Goal: Transaction & Acquisition: Purchase product/service

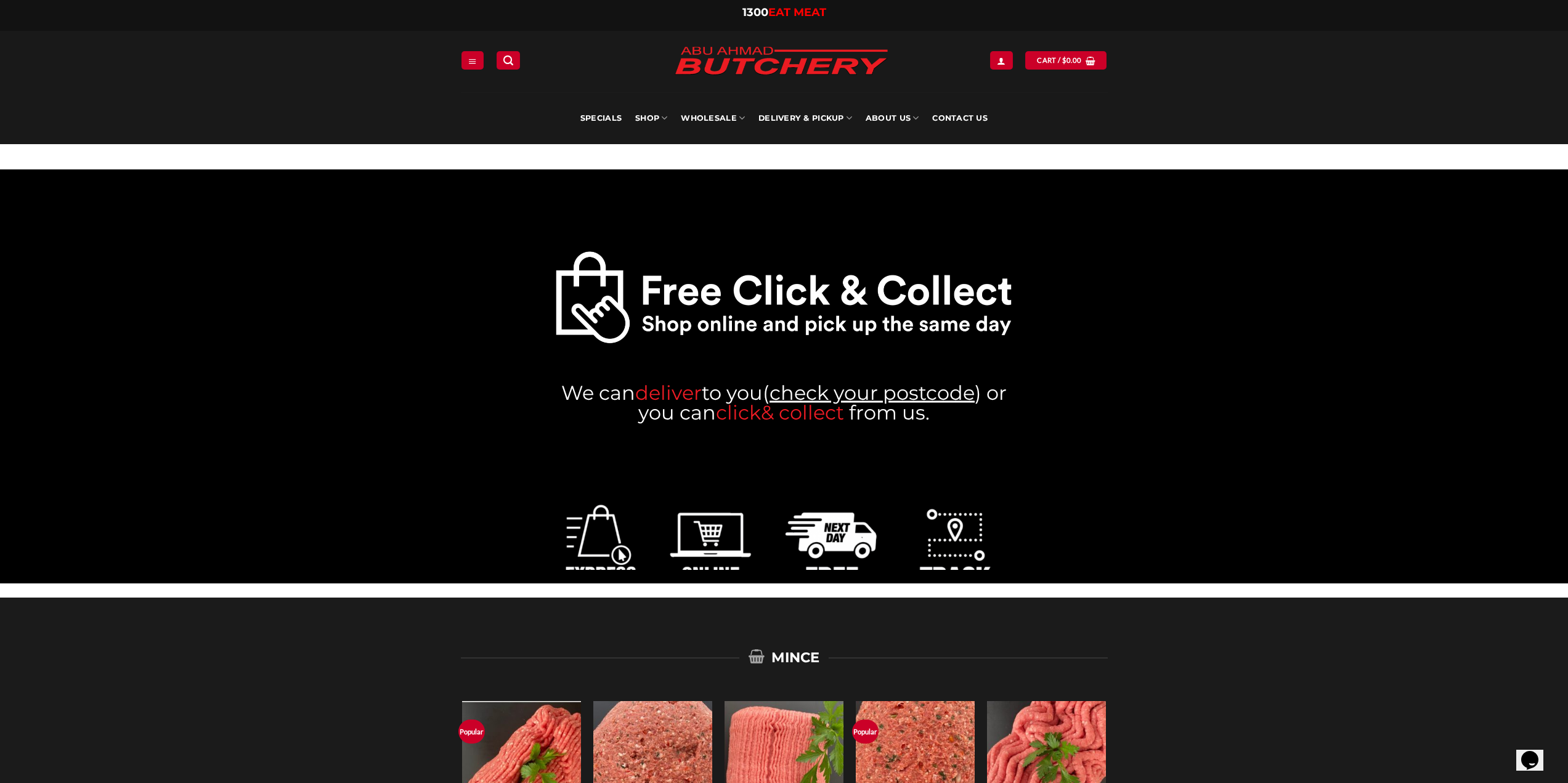
click at [868, 388] on link "check your postcode" at bounding box center [872, 392] width 205 height 24
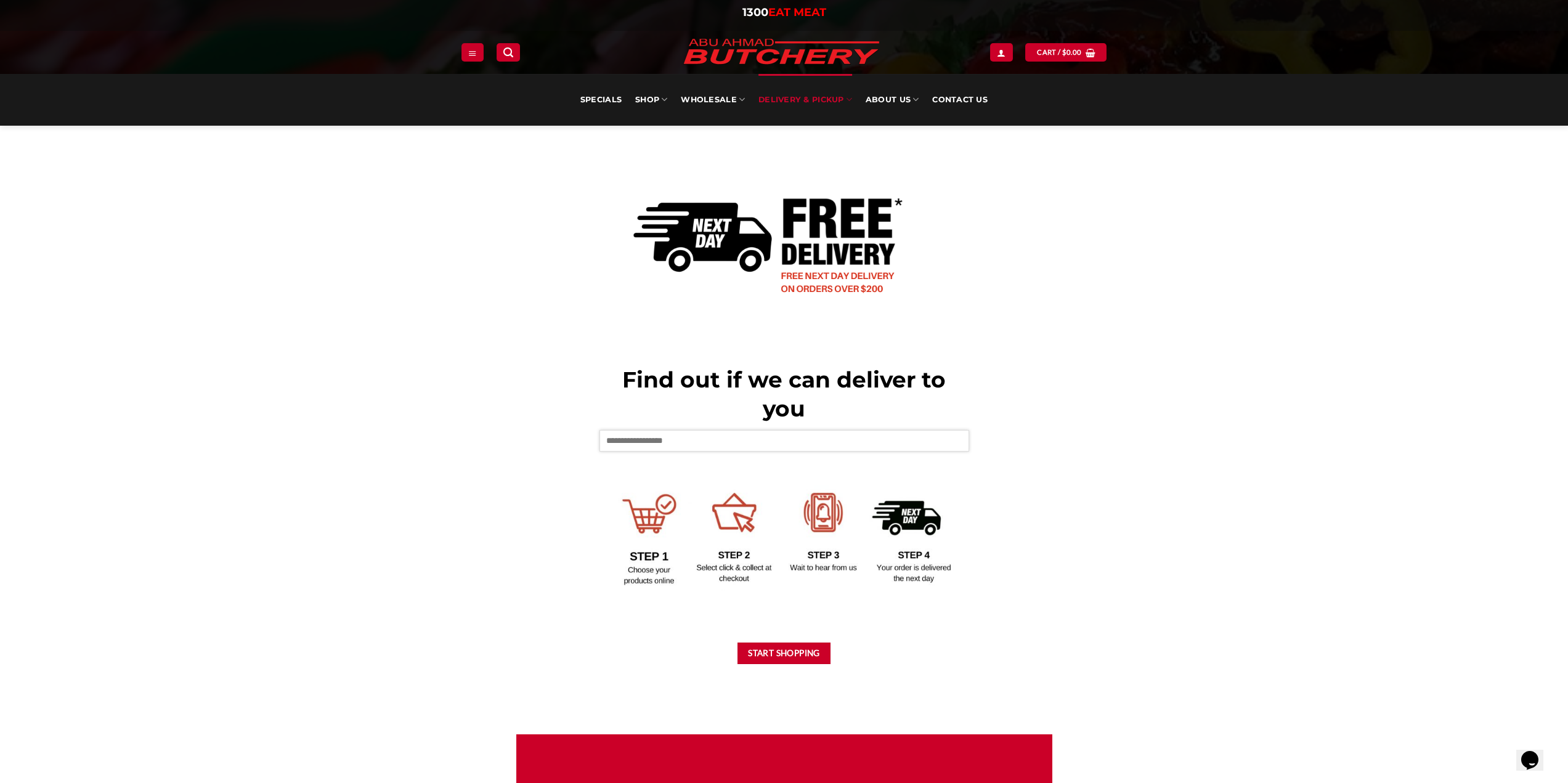
click at [717, 440] on input "text" at bounding box center [784, 440] width 369 height 21
type input "****"
click at [792, 648] on button "Start Shopping" at bounding box center [784, 653] width 94 height 21
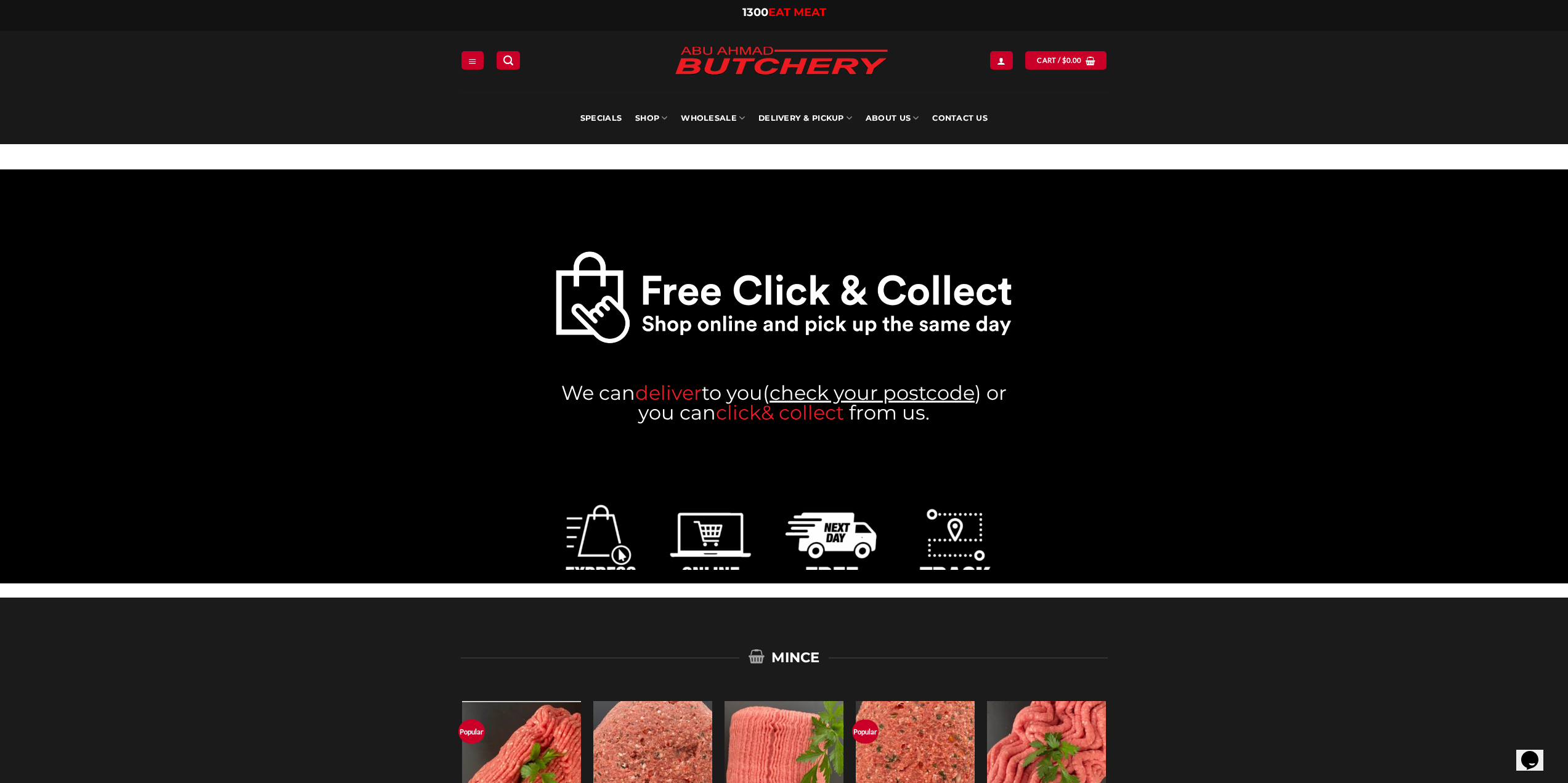
click at [861, 389] on link "check your postcode" at bounding box center [872, 392] width 205 height 24
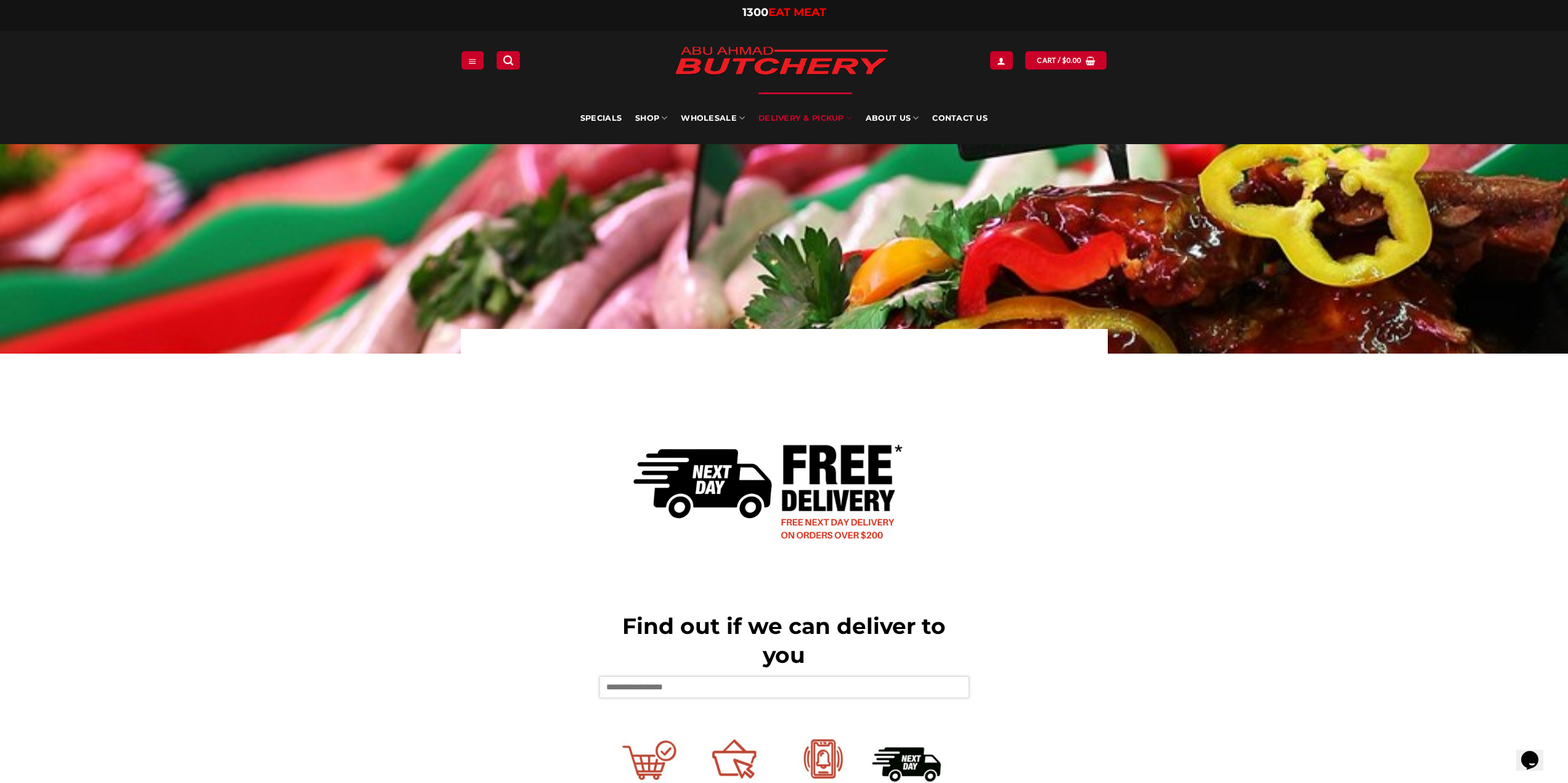
click at [670, 681] on input "text" at bounding box center [784, 686] width 369 height 21
type input "****"
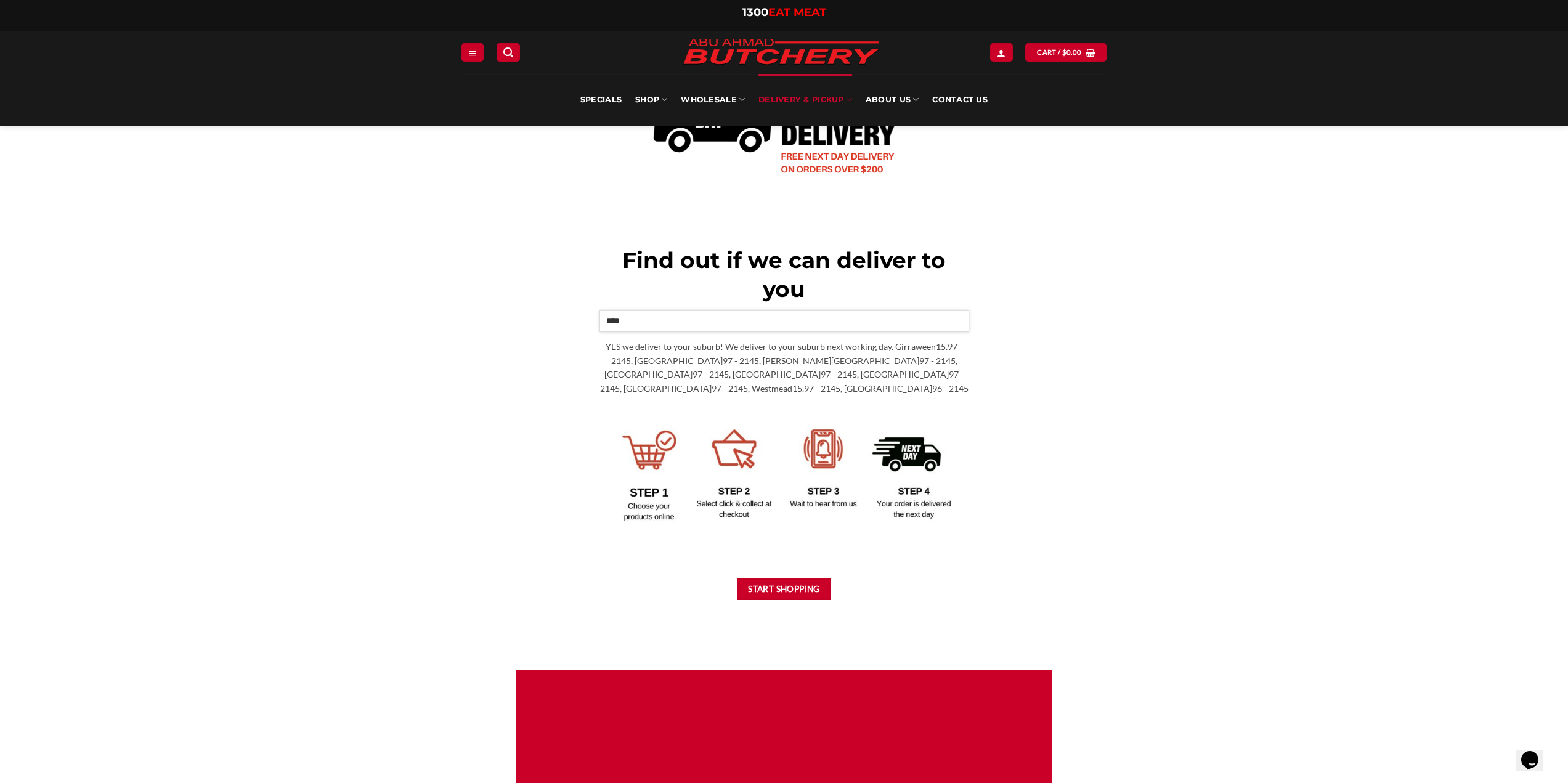
scroll to position [369, 0]
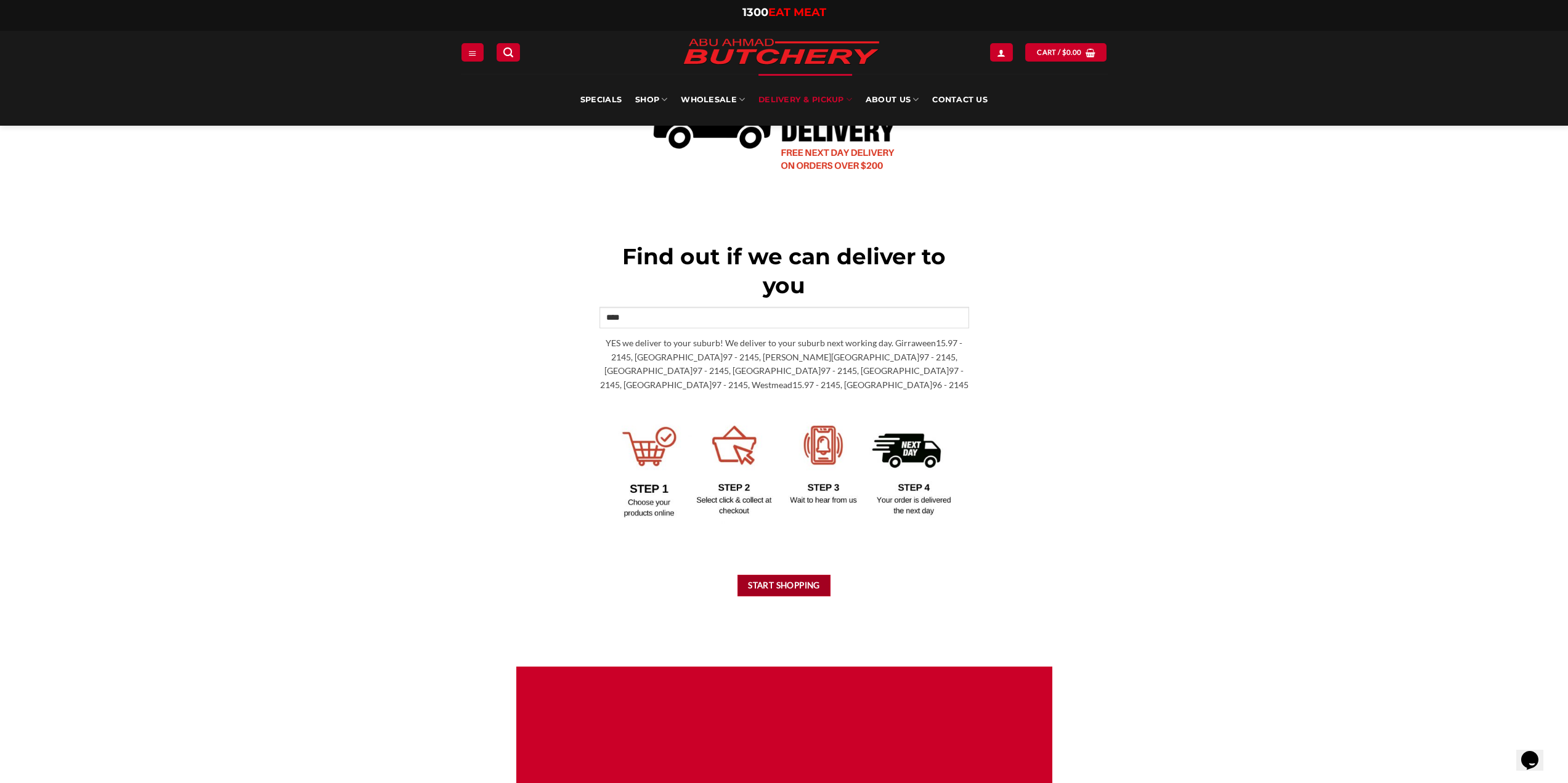
click at [795, 582] on button "Start Shopping" at bounding box center [784, 585] width 94 height 21
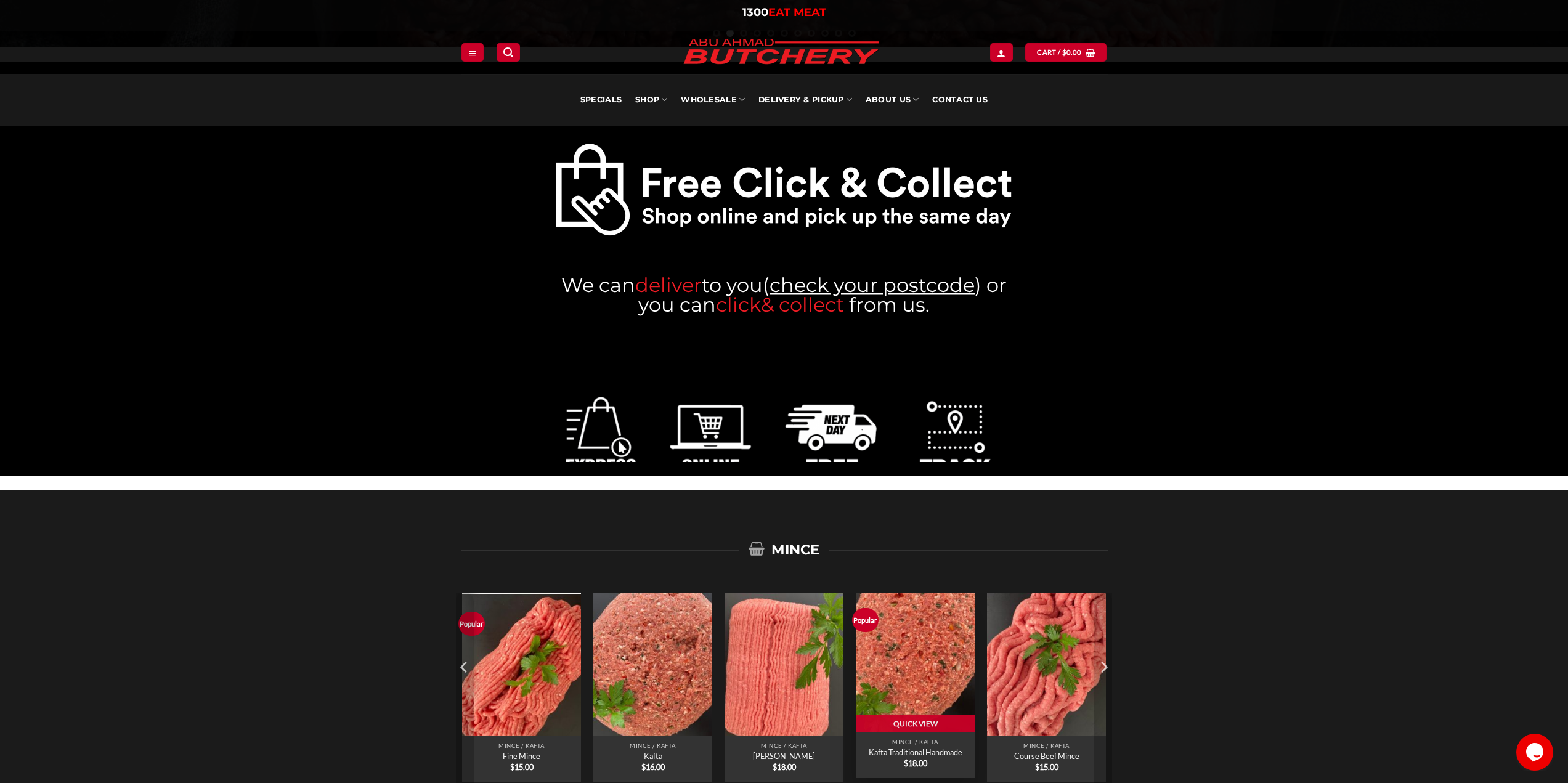
scroll to position [462, 0]
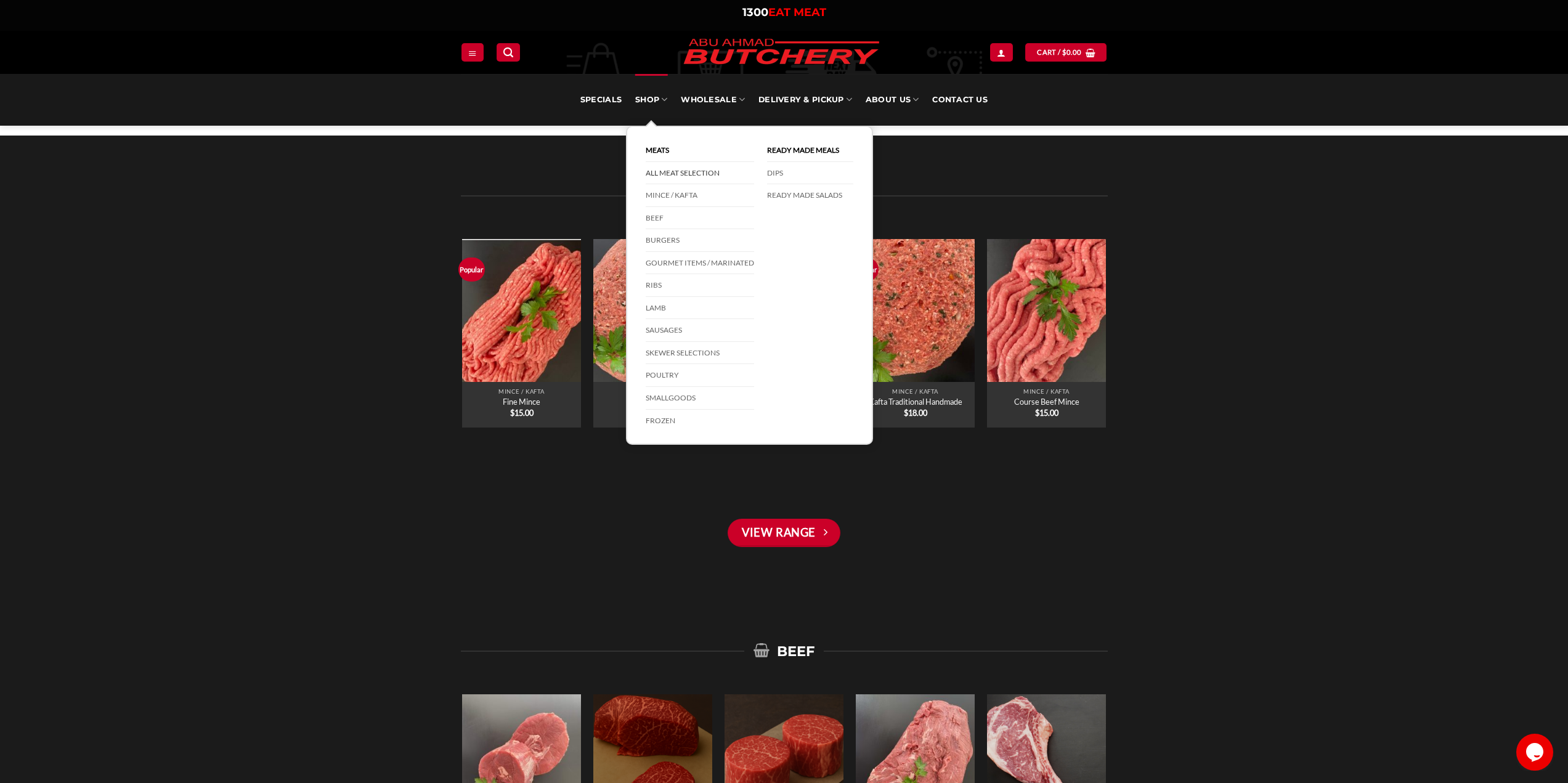
click at [656, 171] on link "All Meat Selection" at bounding box center [700, 173] width 108 height 23
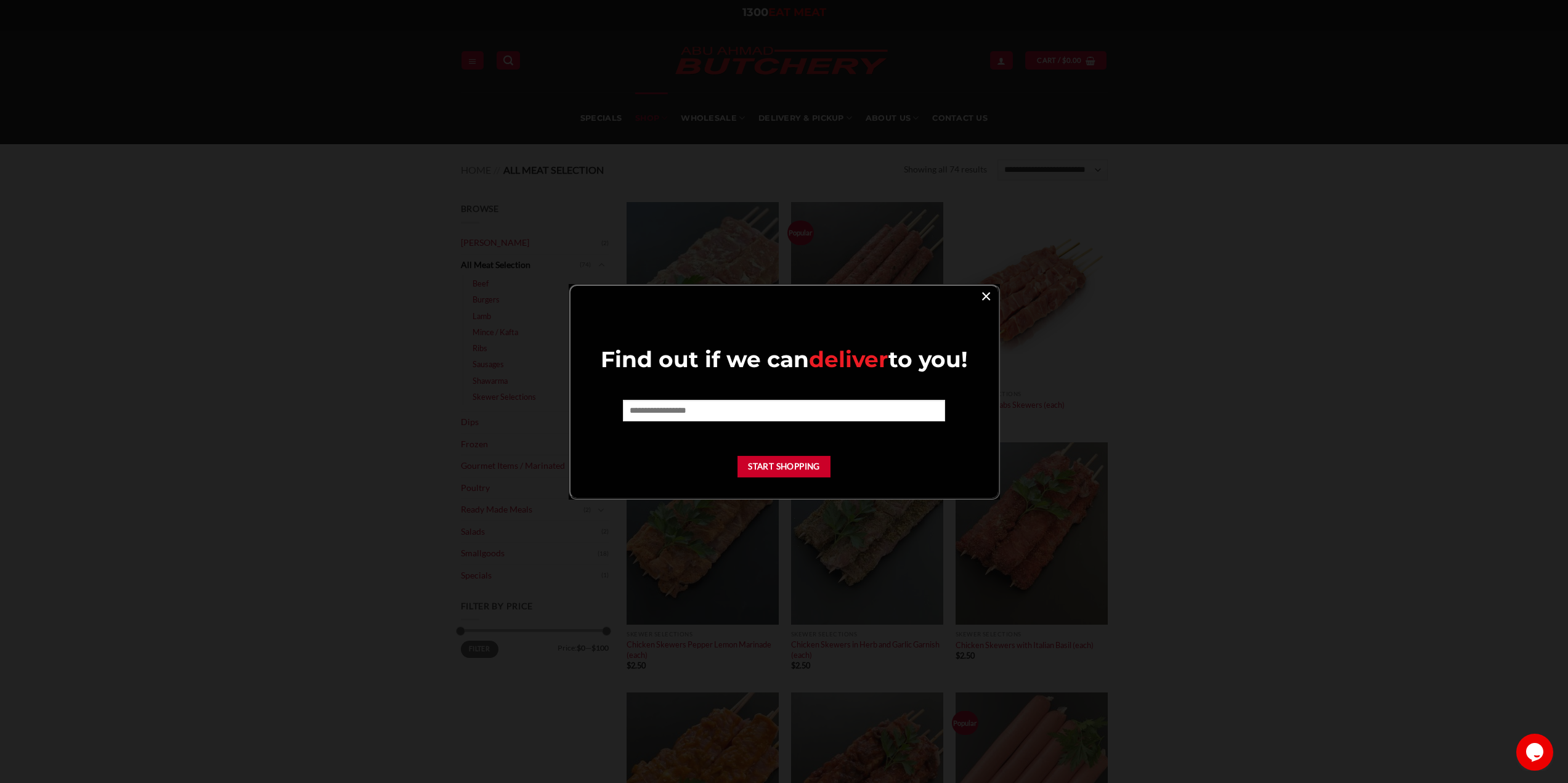
click at [989, 300] on link "×" at bounding box center [985, 295] width 18 height 17
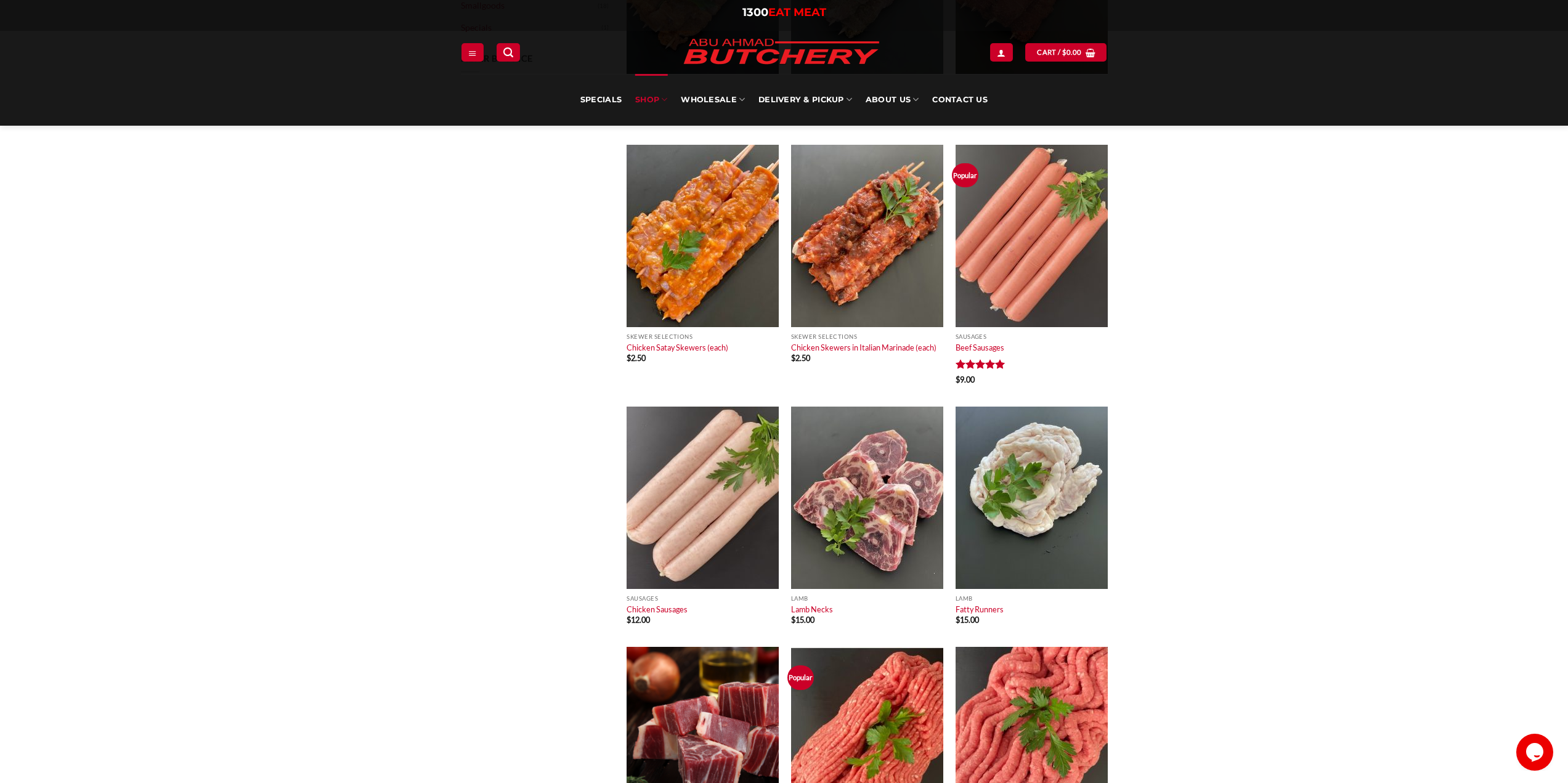
scroll to position [862, 0]
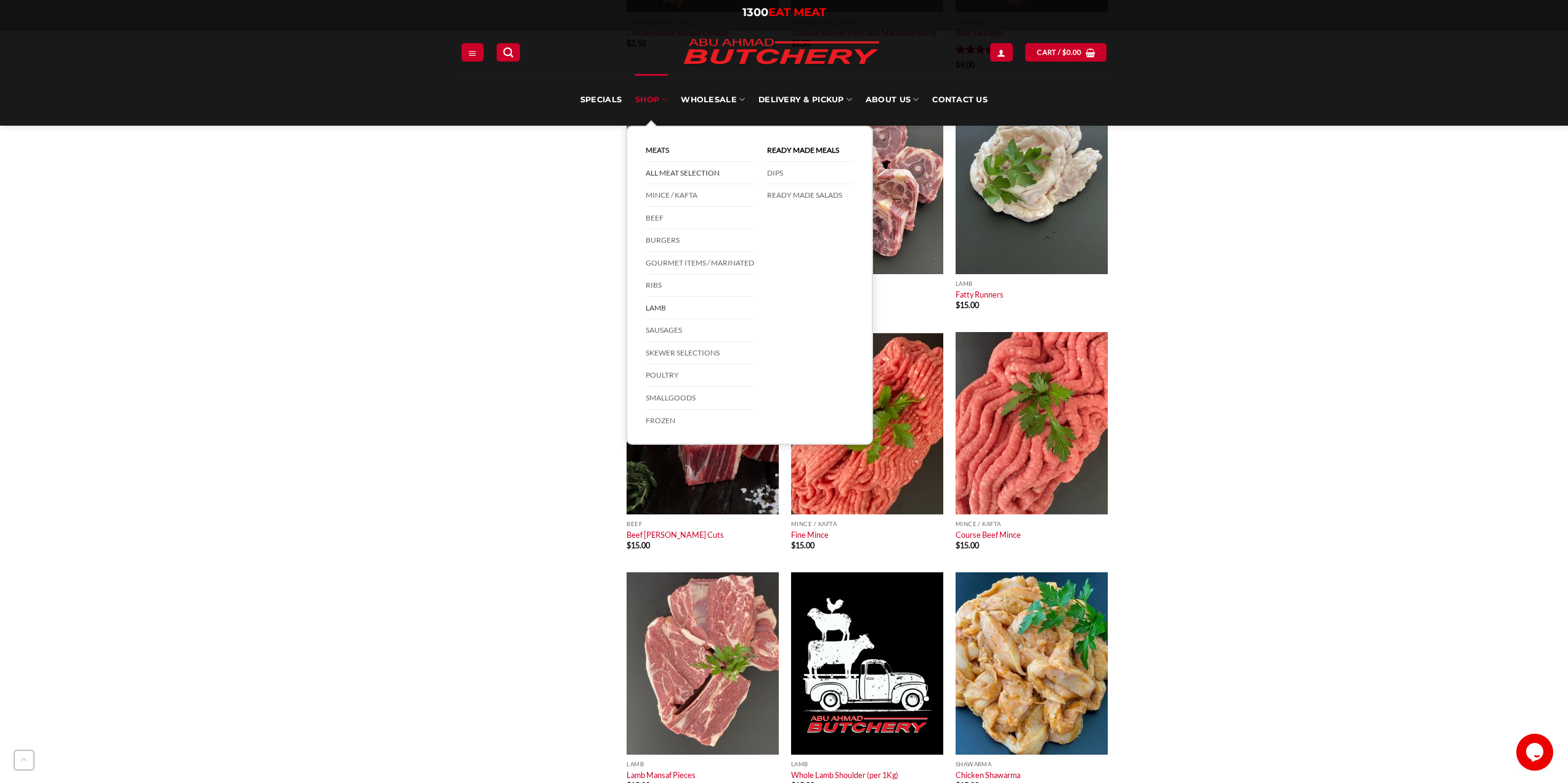
click at [662, 306] on link "Lamb" at bounding box center [700, 308] width 108 height 23
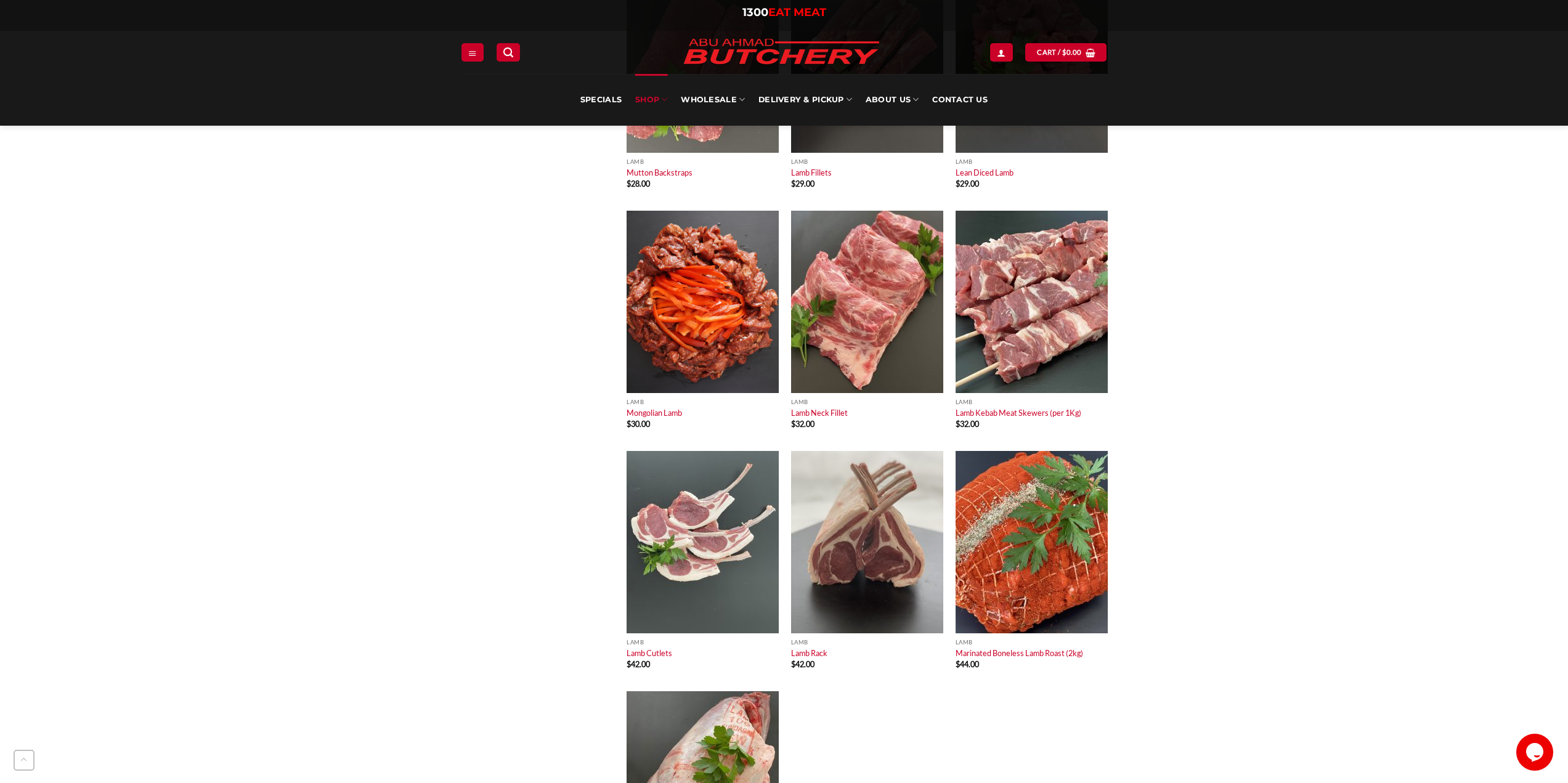
scroll to position [1663, 0]
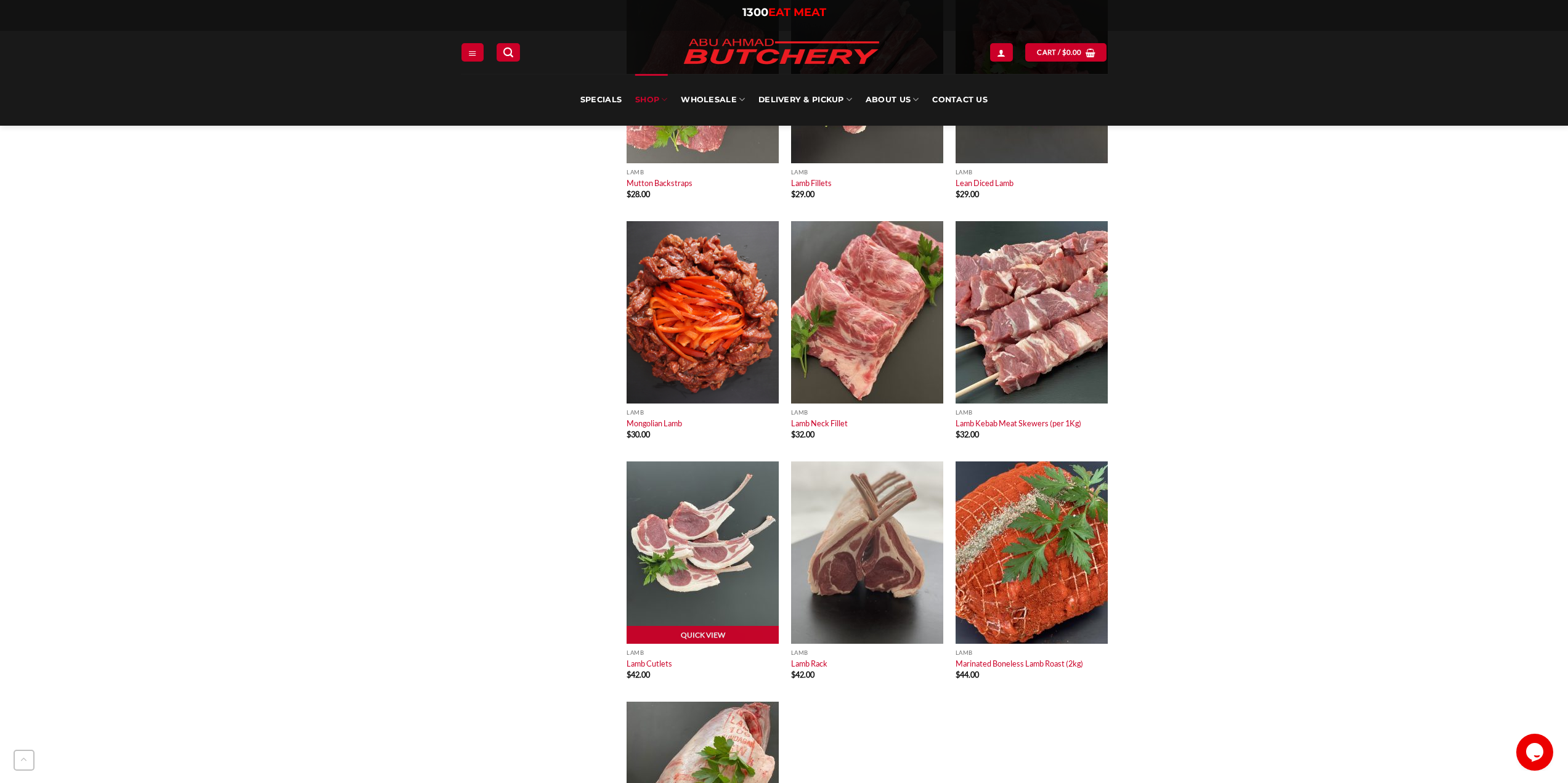
click at [697, 533] on img at bounding box center [703, 552] width 152 height 182
click at [708, 636] on link "Quick View" at bounding box center [703, 634] width 152 height 18
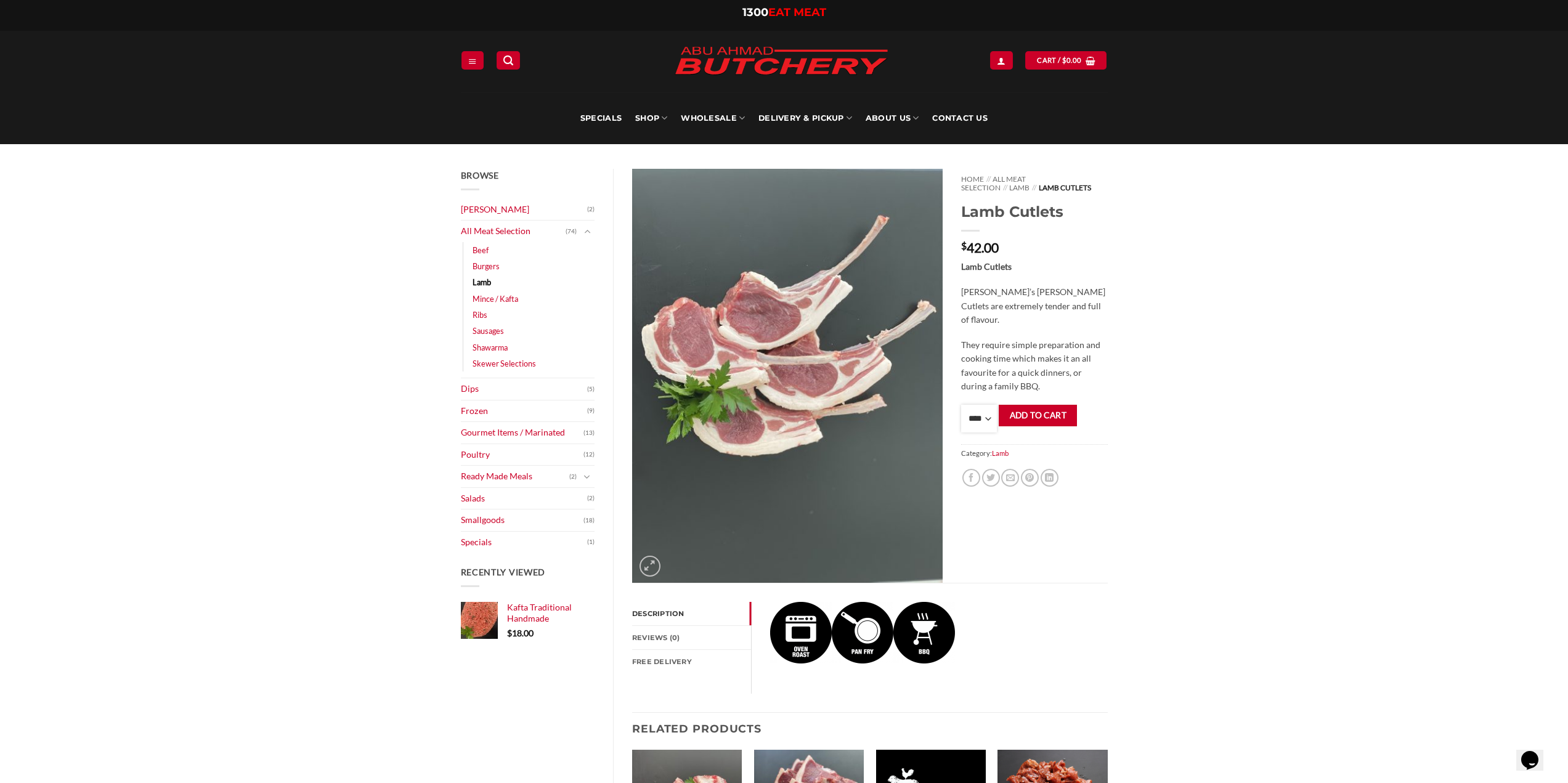
click at [985, 415] on select "**** * *** * *** * *** * *** * *** * *** * *** * *** * *** ** **** ** **** ** *…" at bounding box center [979, 418] width 36 height 28
select select "*"
click at [961, 404] on select "**** * *** * *** * *** * *** * *** * *** * *** * *** * *** ** **** ** **** ** *…" at bounding box center [979, 418] width 36 height 28
click at [1043, 418] on button "Add to cart" at bounding box center [1038, 415] width 78 height 21
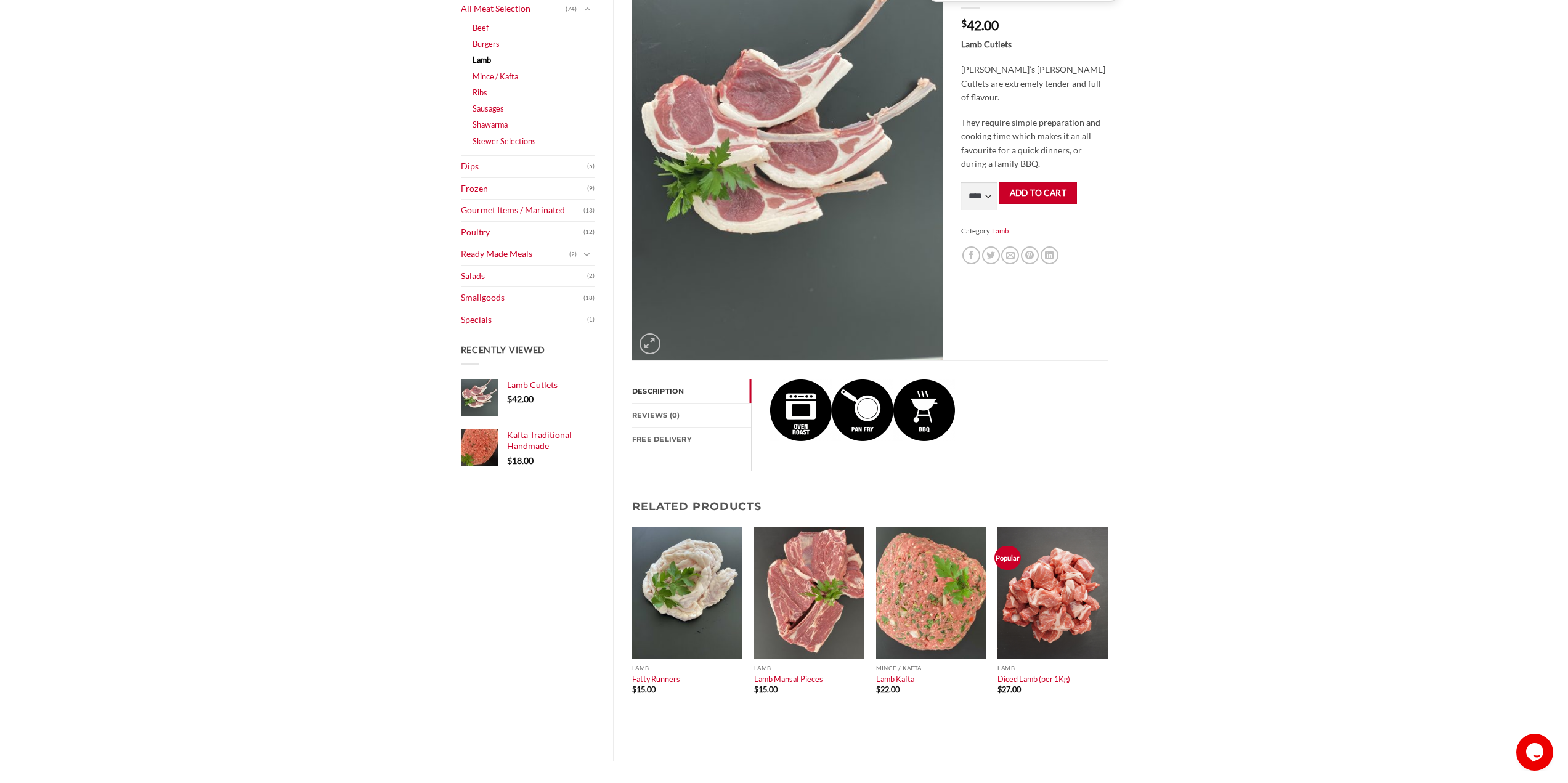
scroll to position [308, 0]
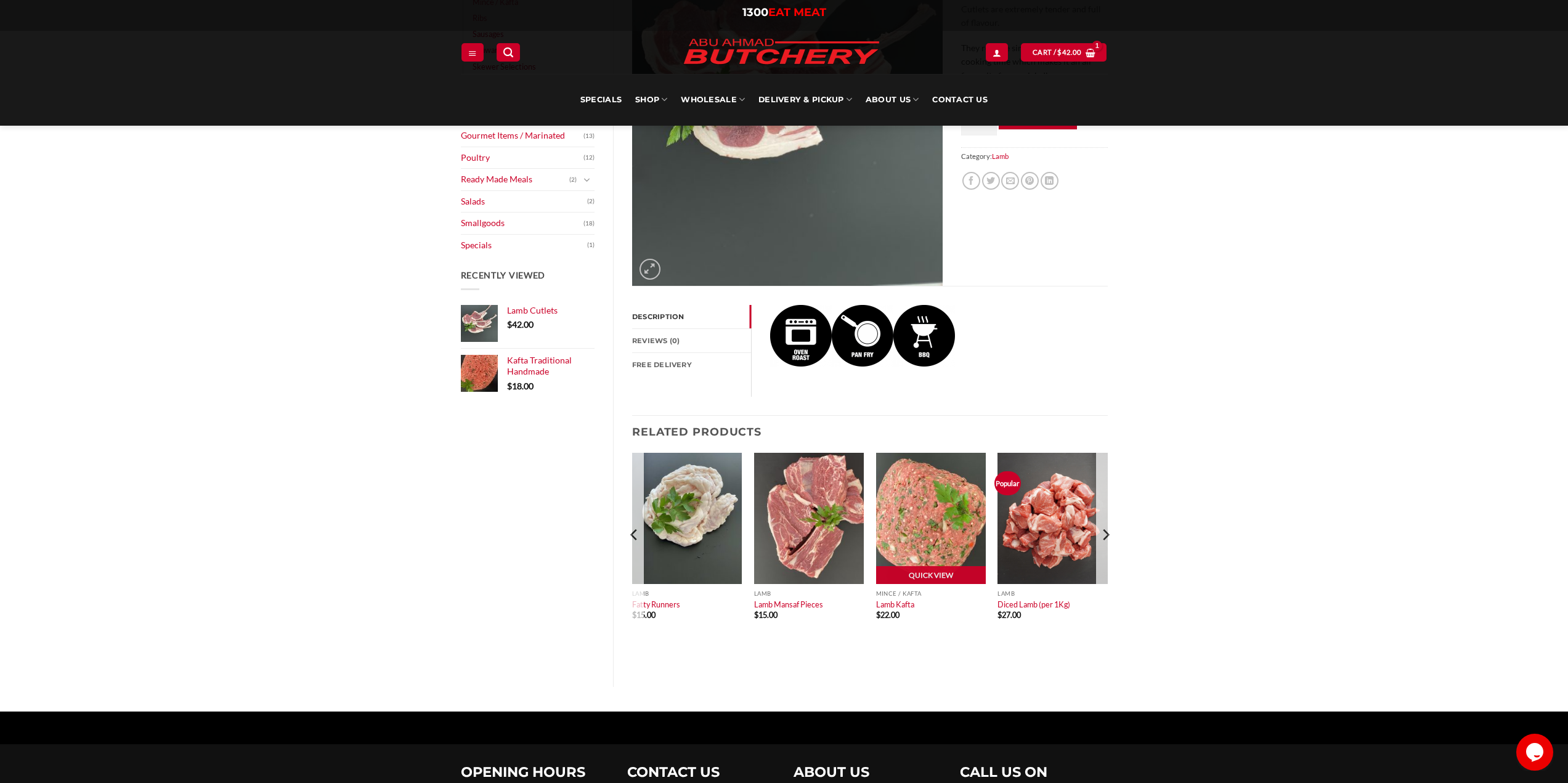
click at [936, 493] on img at bounding box center [931, 519] width 110 height 132
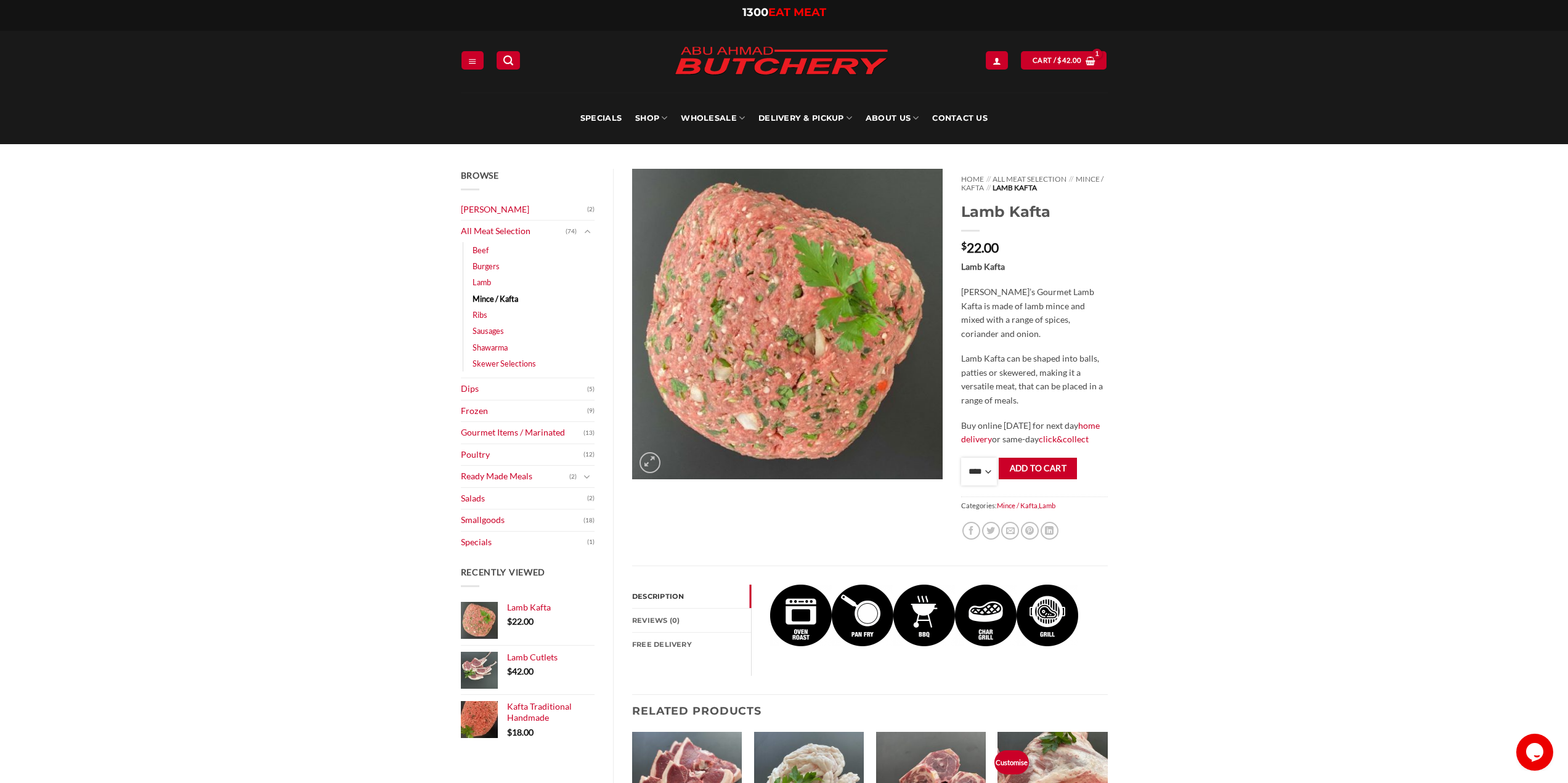
click at [972, 471] on select "**** * *** * *** * *** * *** * *** * *** * *** * *** * *** ** **** ** **** ** *…" at bounding box center [979, 472] width 36 height 28
select select "*"
click at [961, 458] on select "**** * *** * *** * *** * *** * *** * *** * *** * *** * *** ** **** ** **** ** *…" at bounding box center [979, 472] width 36 height 28
click at [1040, 464] on button "Add to cart" at bounding box center [1038, 468] width 78 height 21
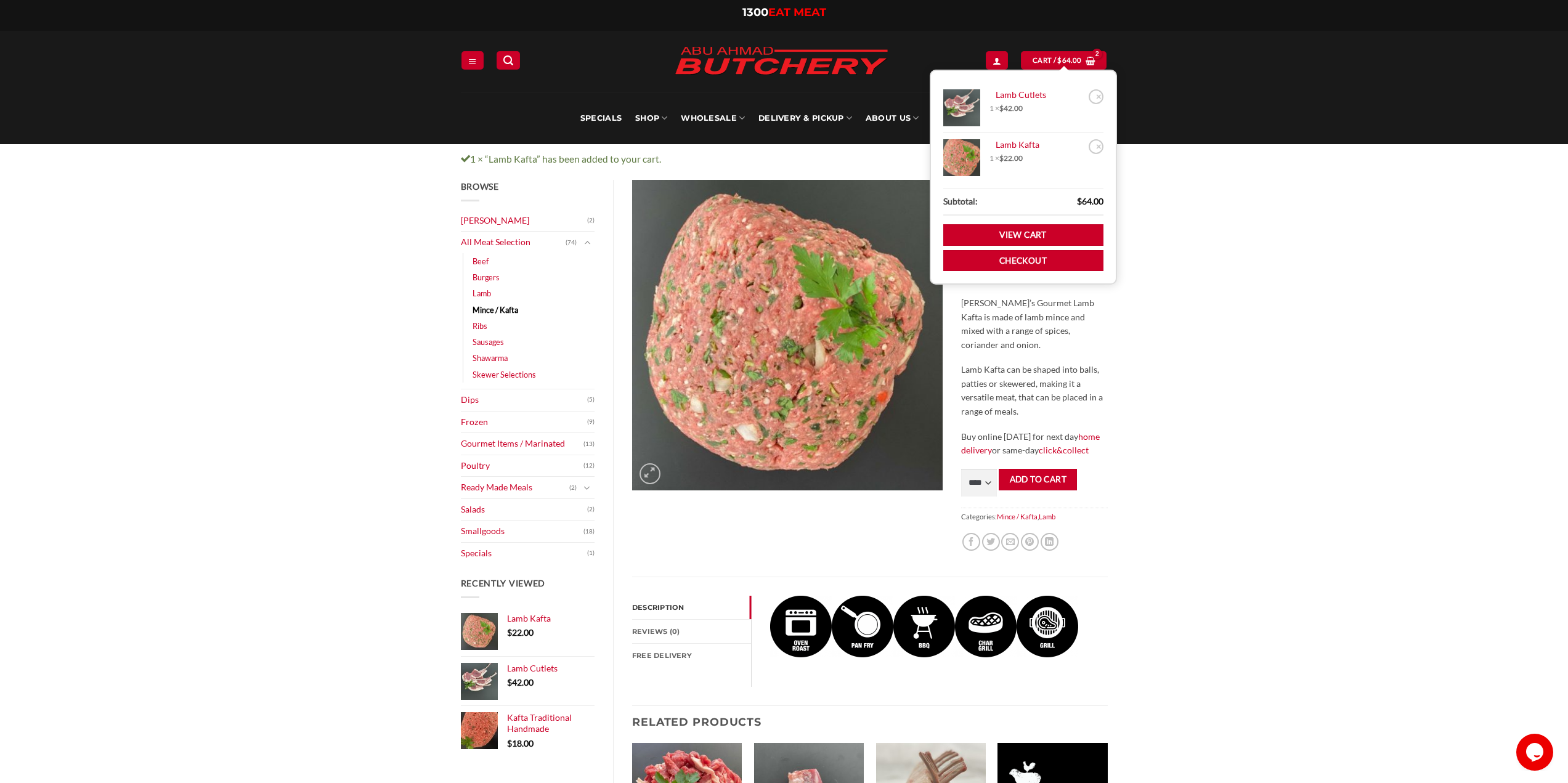
click at [1291, 384] on div "Browse Abu Ahmad Butchery (2) All Meat Selection (74) Beef (18) Burgers (4) Lam…" at bounding box center [784, 586] width 1568 height 812
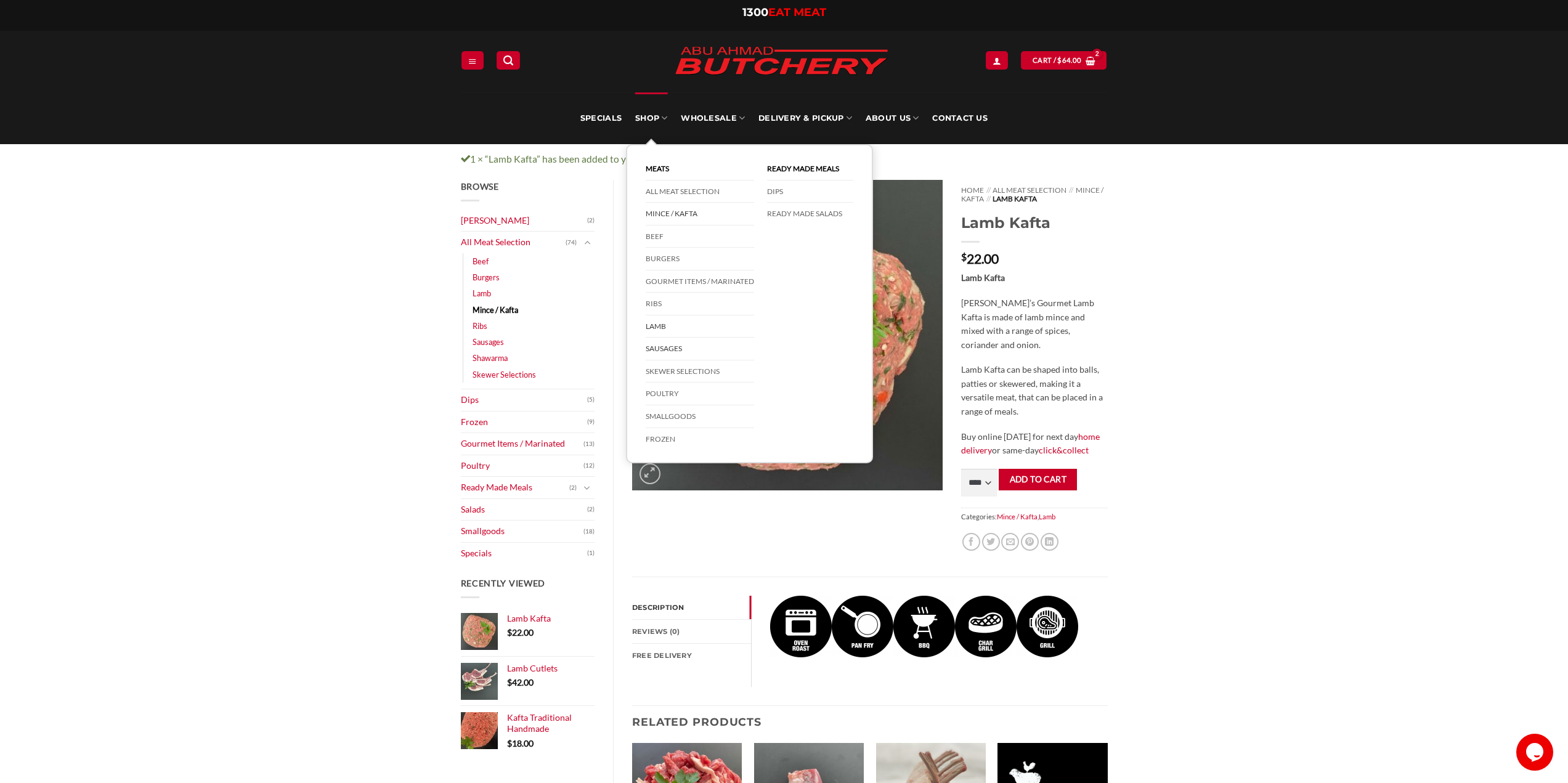
click at [665, 347] on link "Sausages" at bounding box center [700, 349] width 108 height 23
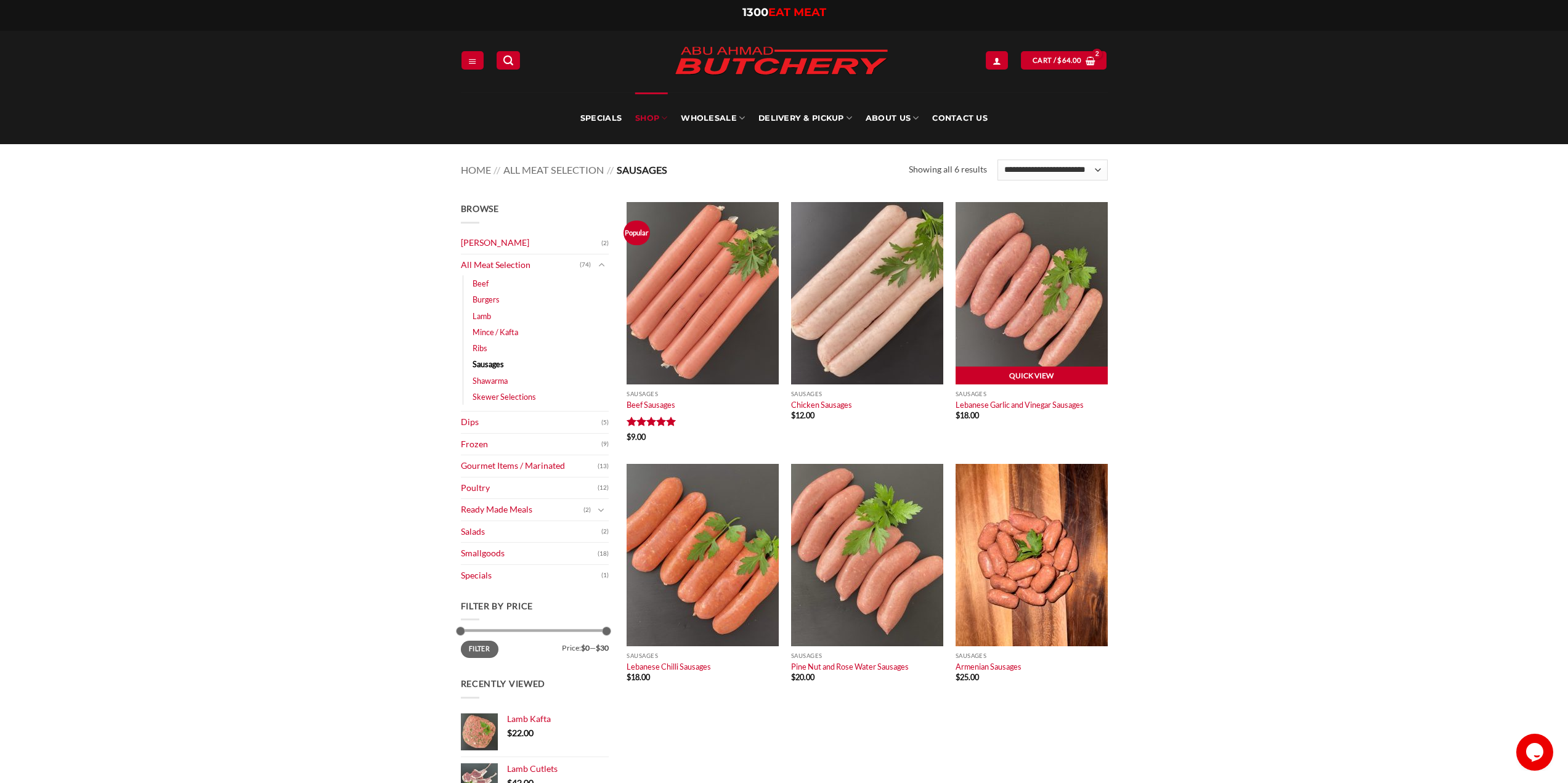
click at [1001, 379] on link "Quick View" at bounding box center [1032, 375] width 152 height 18
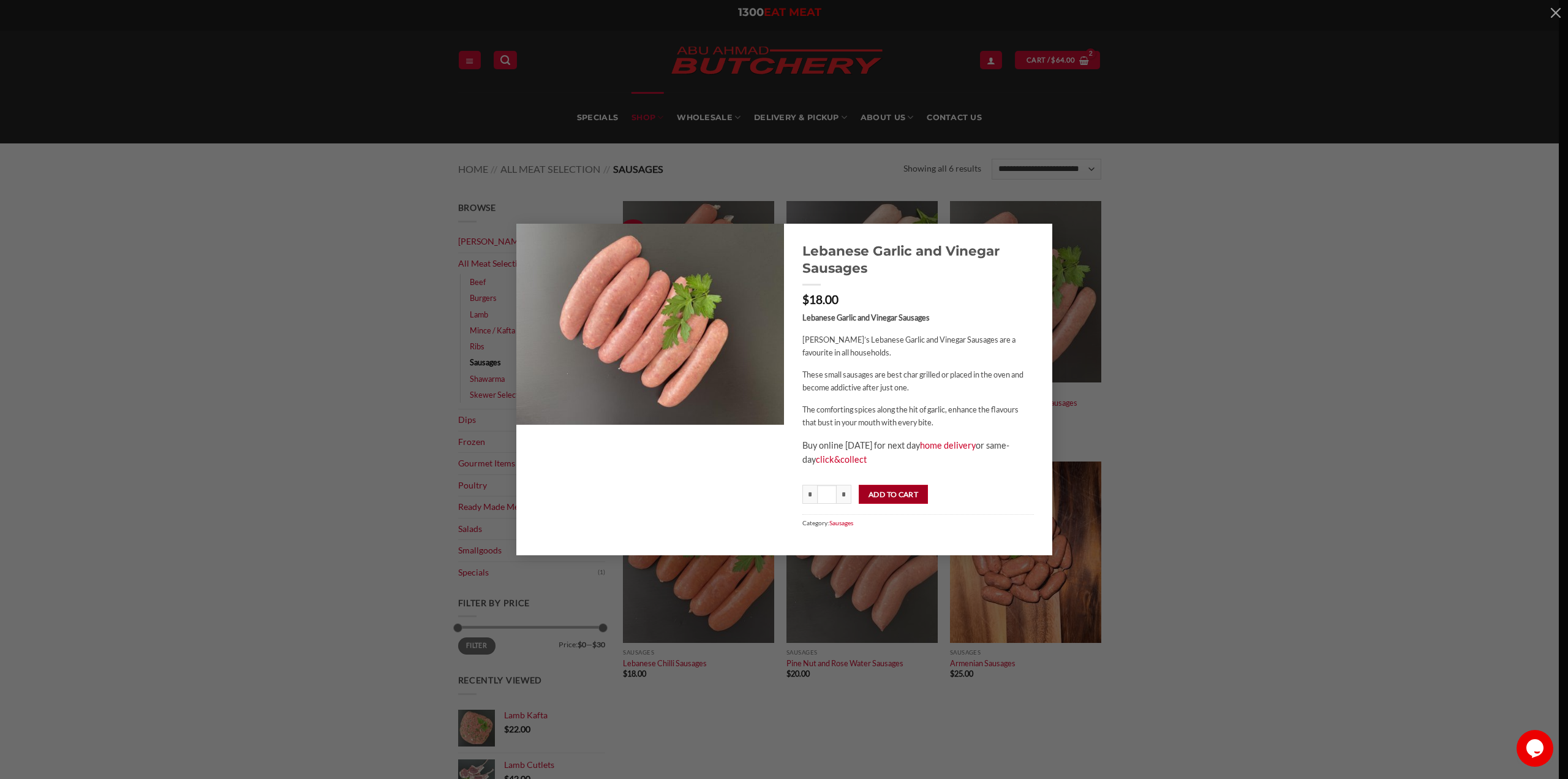
click at [906, 495] on button "Add to cart" at bounding box center [893, 494] width 69 height 20
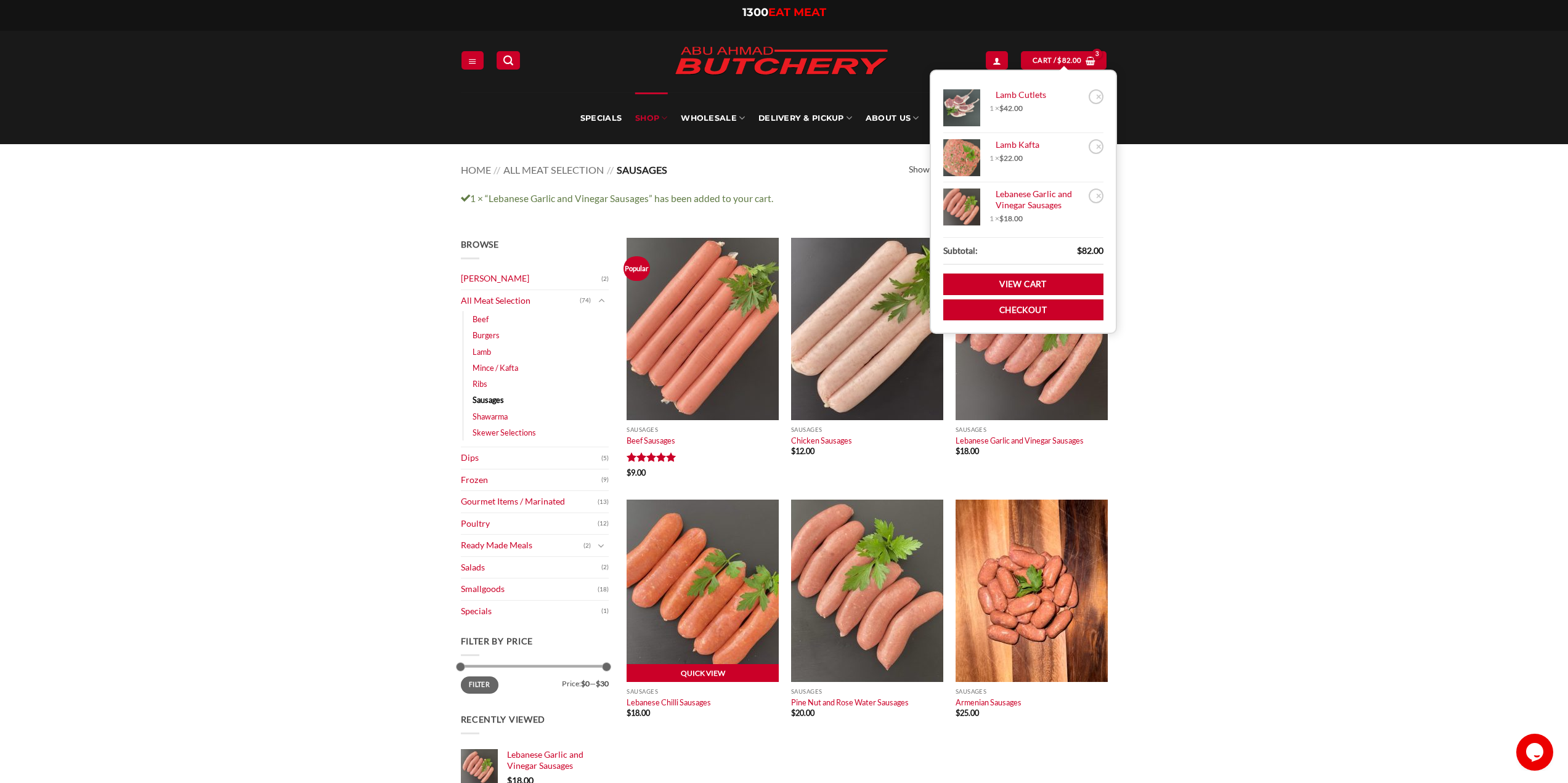
click at [706, 670] on link "Quick View" at bounding box center [703, 672] width 152 height 18
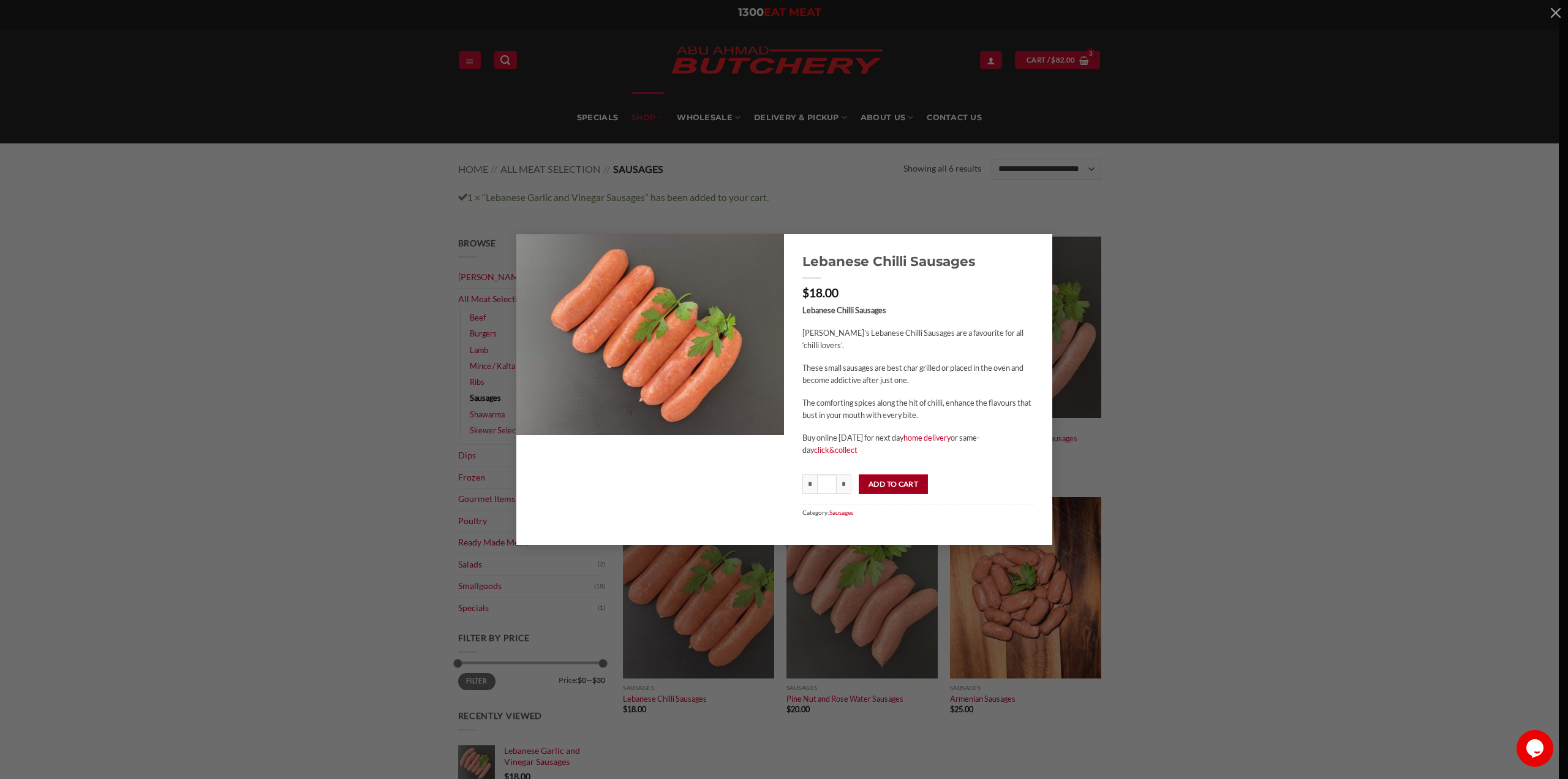
click at [895, 480] on button "Add to cart" at bounding box center [893, 484] width 69 height 20
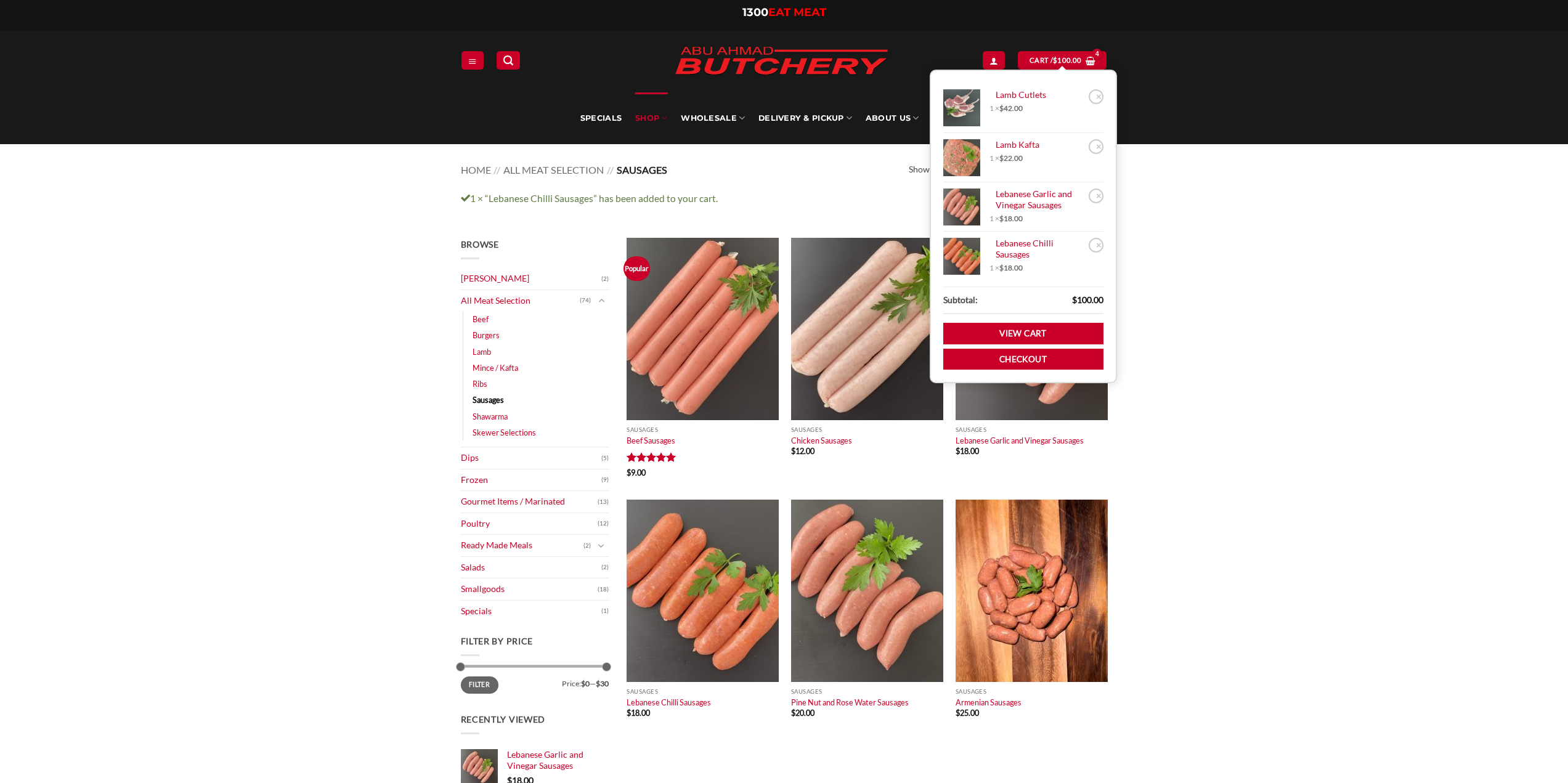
click at [1232, 422] on main "Browse [PERSON_NAME] (2) All Meat Selection (74) Beef (18) Burgers (4) Lamb (28…" at bounding box center [784, 570] width 1568 height 702
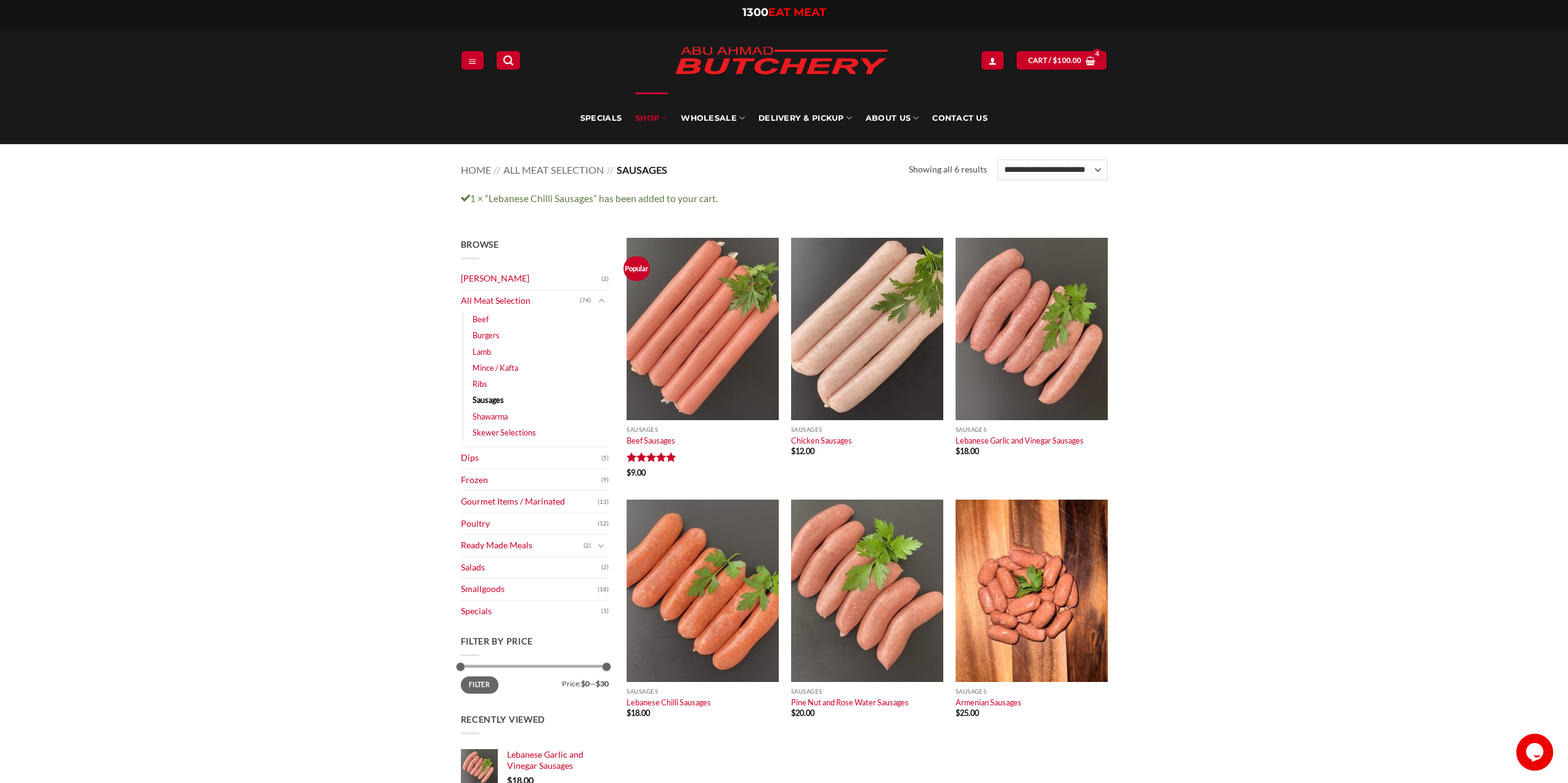
click at [1252, 188] on div "1 × “Lebanese Chilli Sausages” has been added to your cart. View cart" at bounding box center [784, 198] width 1568 height 29
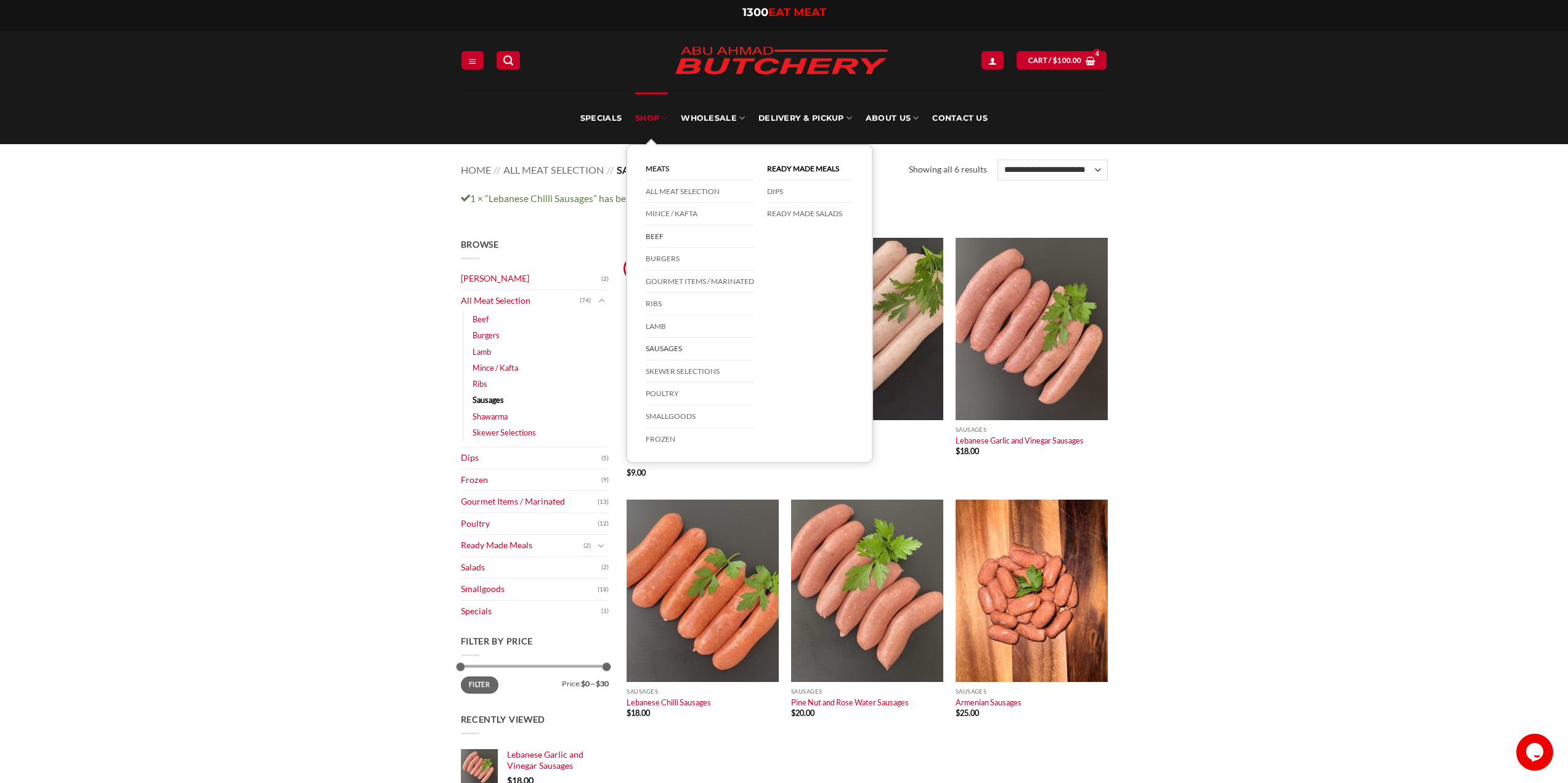
click at [661, 237] on link "Beef" at bounding box center [700, 237] width 108 height 23
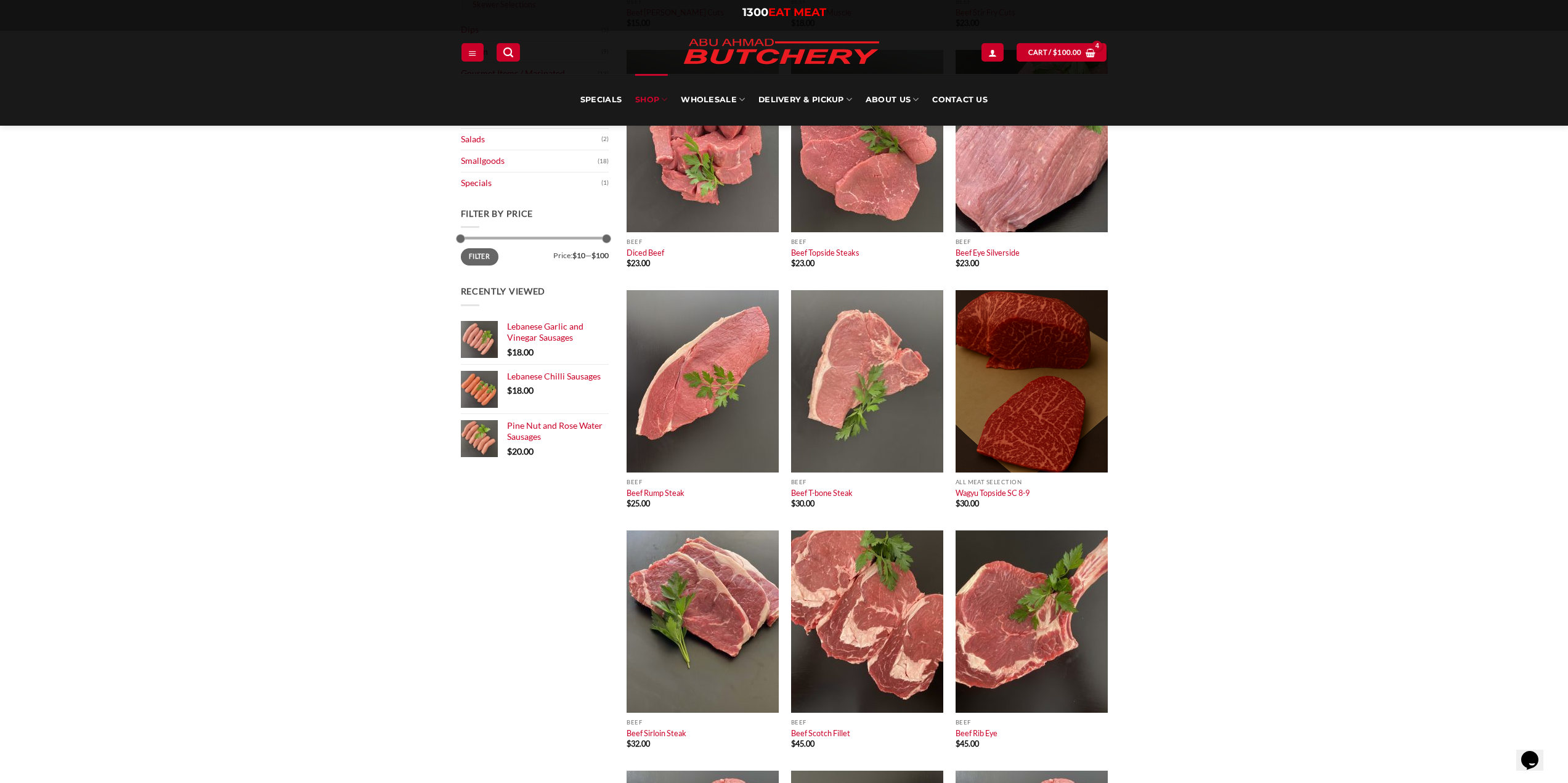
scroll to position [554, 0]
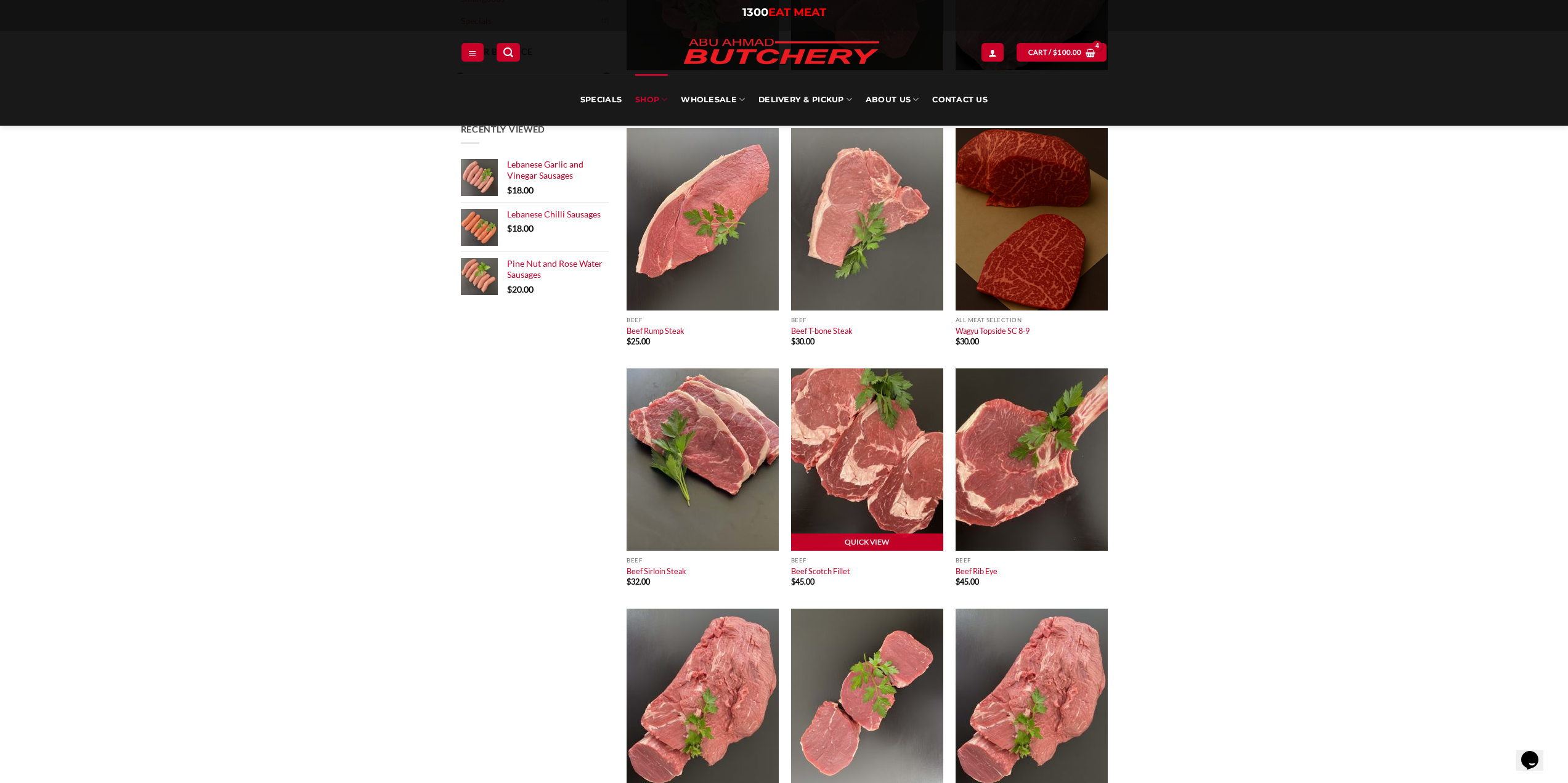
click at [885, 436] on img at bounding box center [868, 459] width 152 height 182
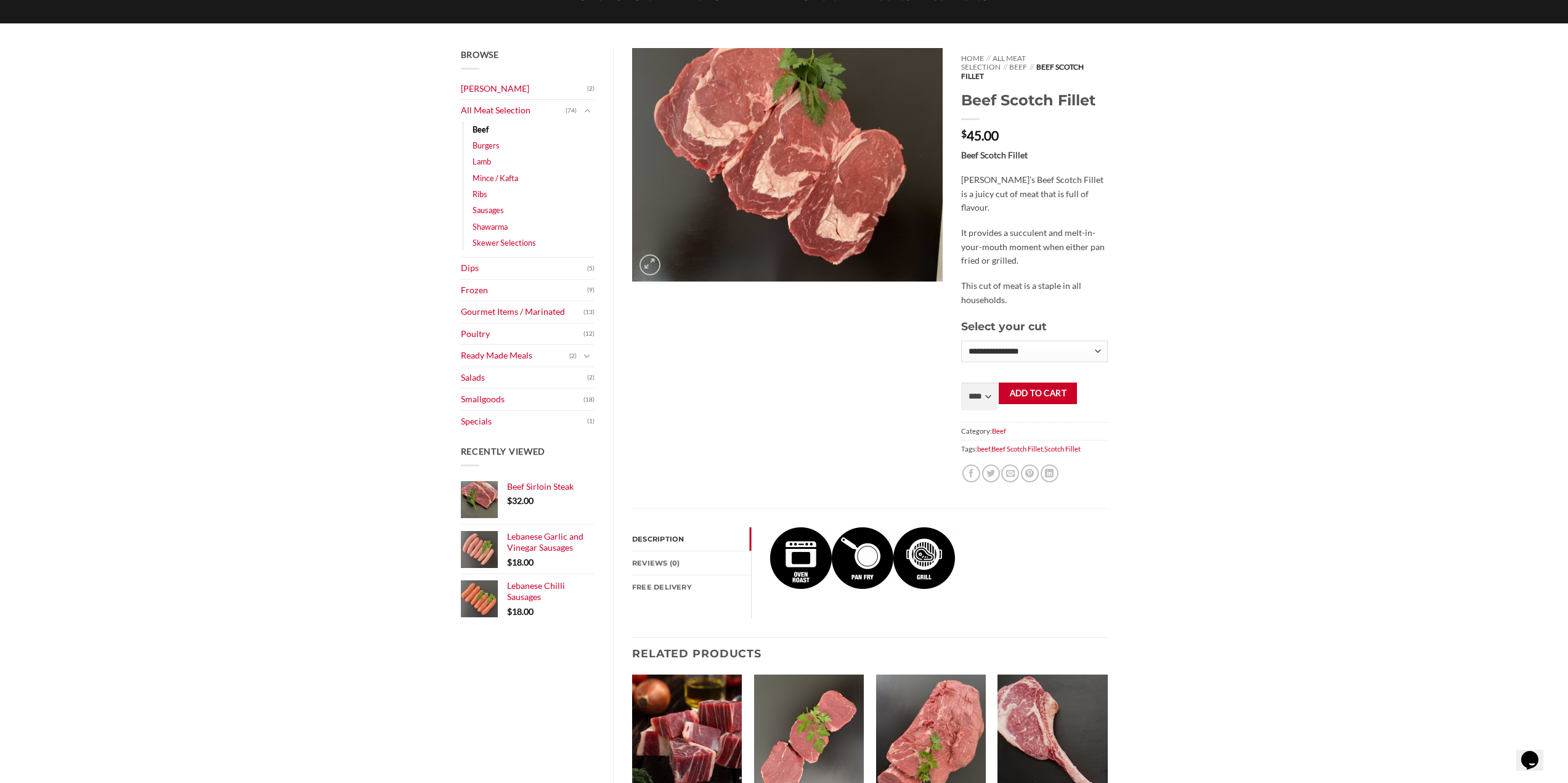
scroll to position [123, 0]
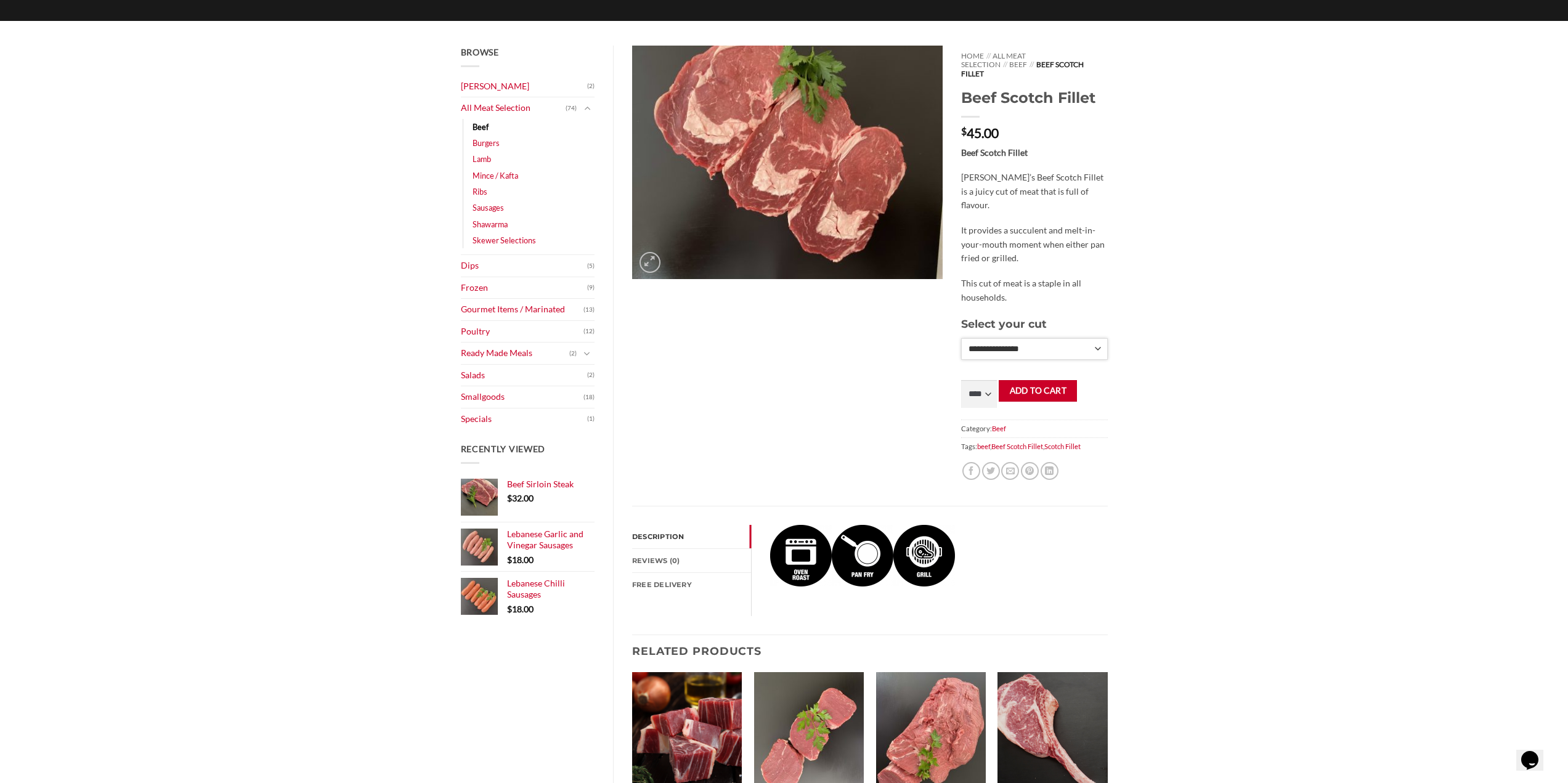
click at [1079, 338] on select "**********" at bounding box center [1034, 349] width 146 height 21
select select "*"
click at [961, 338] on select "**********" at bounding box center [1034, 349] width 146 height 21
click at [981, 387] on select "**** * *** * *** * *** * *** * *** * *** * *** * *** * *** ** **** ** **** ** *…" at bounding box center [979, 395] width 36 height 28
select select "*"
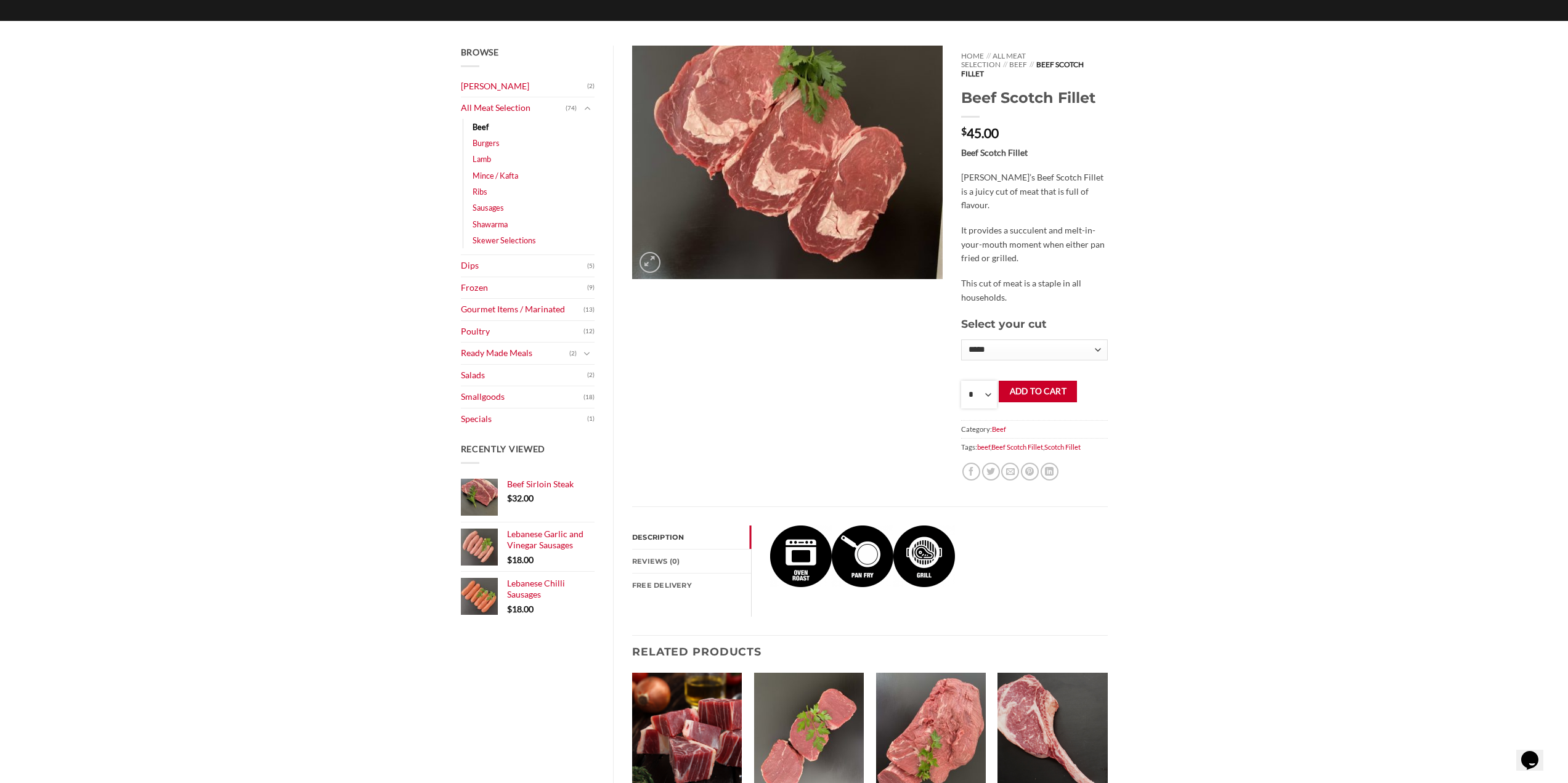
click at [961, 381] on select "**** * *** * *** * *** * *** * *** * *** * *** * *** * *** ** **** ** **** ** *…" at bounding box center [979, 395] width 36 height 28
click at [1020, 381] on button "Add to cart" at bounding box center [1038, 391] width 78 height 21
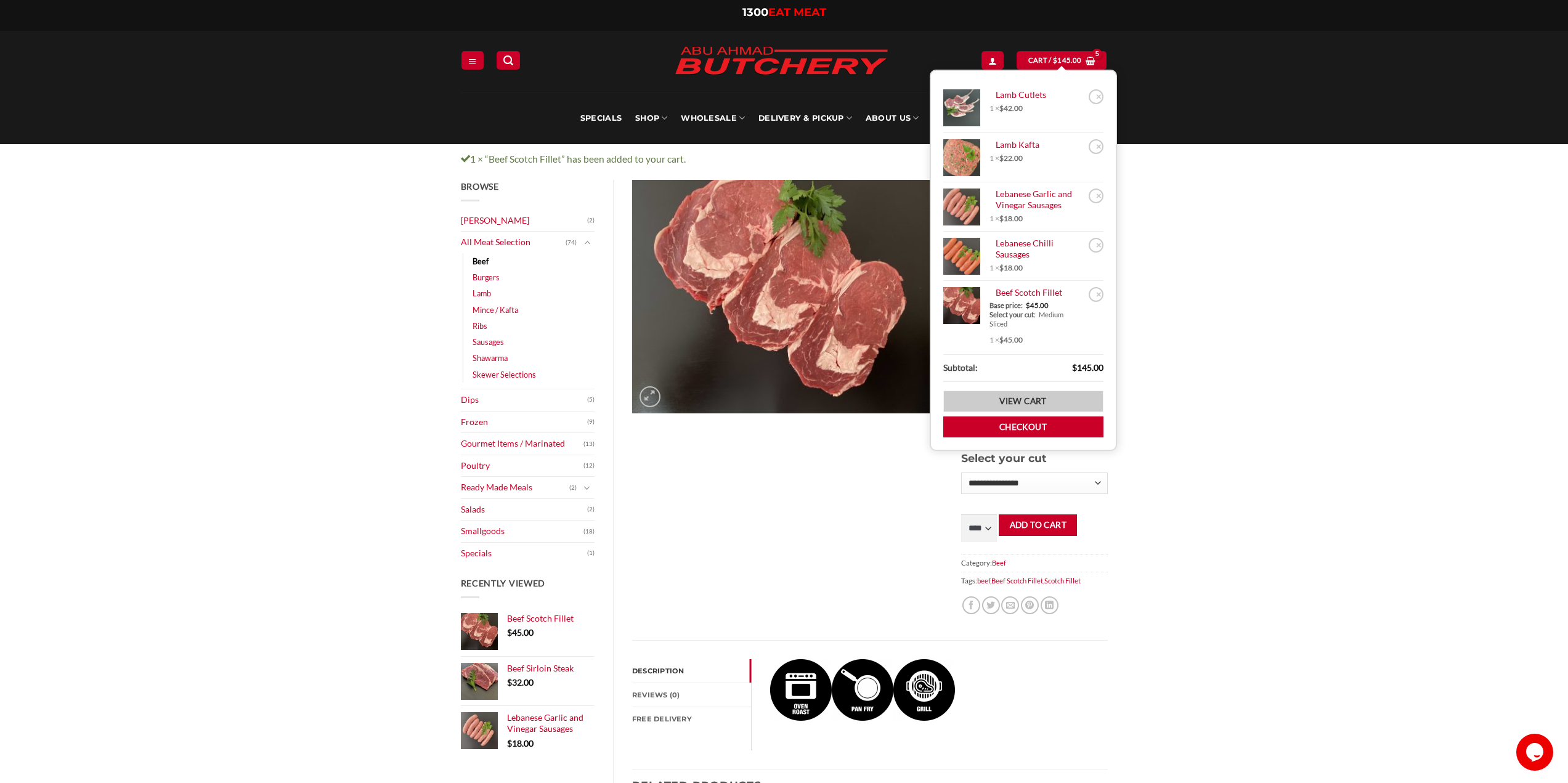
click at [1035, 401] on link "View cart" at bounding box center [1023, 401] width 160 height 21
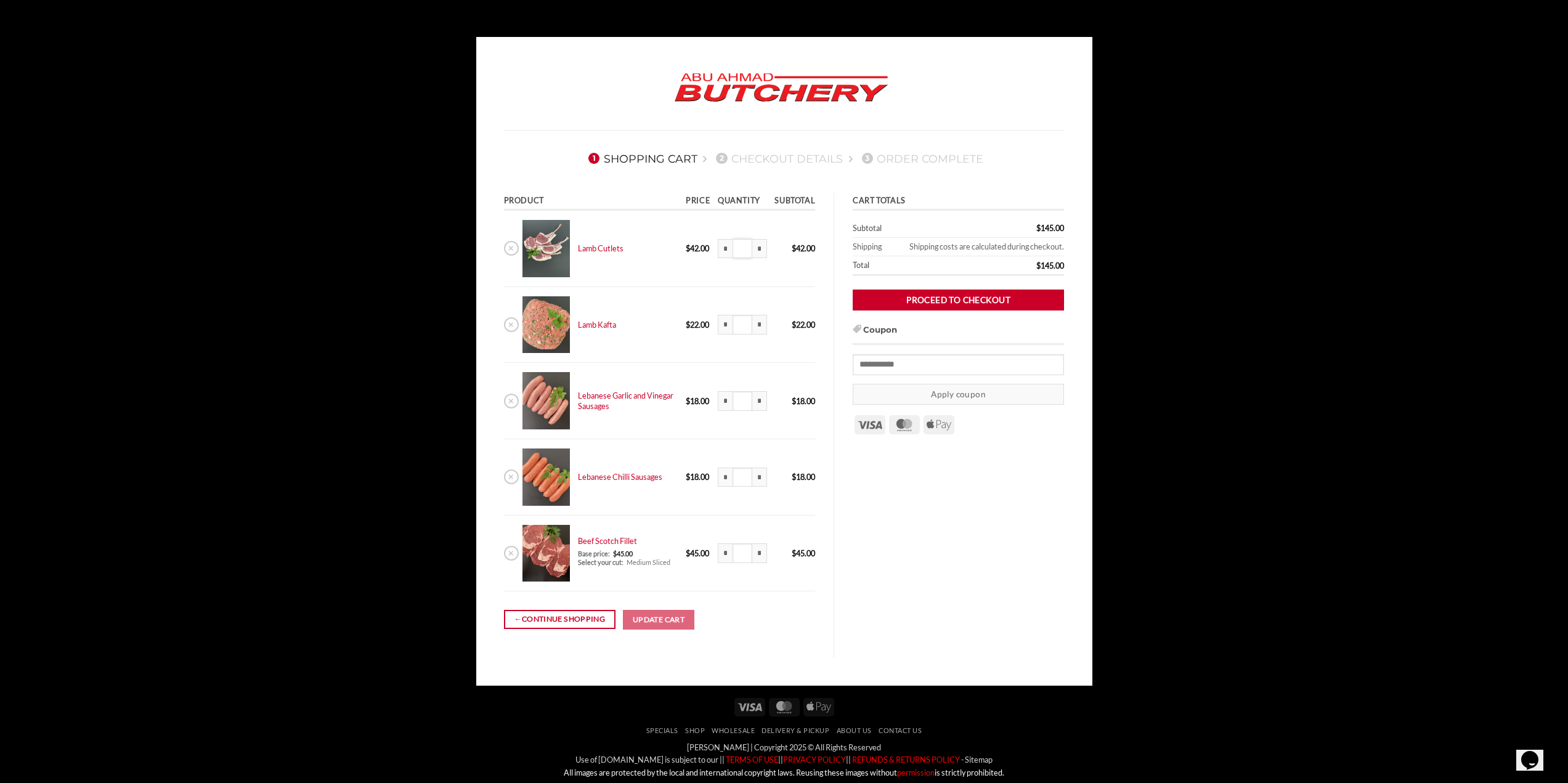
click at [741, 249] on input "*" at bounding box center [742, 248] width 20 height 20
click at [940, 497] on div "Cart totals Cart totals Subtotal $ 145.00 Shipping Shipping costs are calculate…" at bounding box center [958, 425] width 249 height 464
click at [1178, 153] on body "1 Shopping Cart 2 Checkout details 3 Order Complete Product Price Quantity Subt…" at bounding box center [784, 439] width 1568 height 806
click at [1199, 379] on body "1 Shopping Cart 2 Checkout details 3 Order Complete Product Price Quantity Subt…" at bounding box center [784, 439] width 1568 height 806
click at [544, 617] on link "← Continue shopping" at bounding box center [560, 619] width 111 height 19
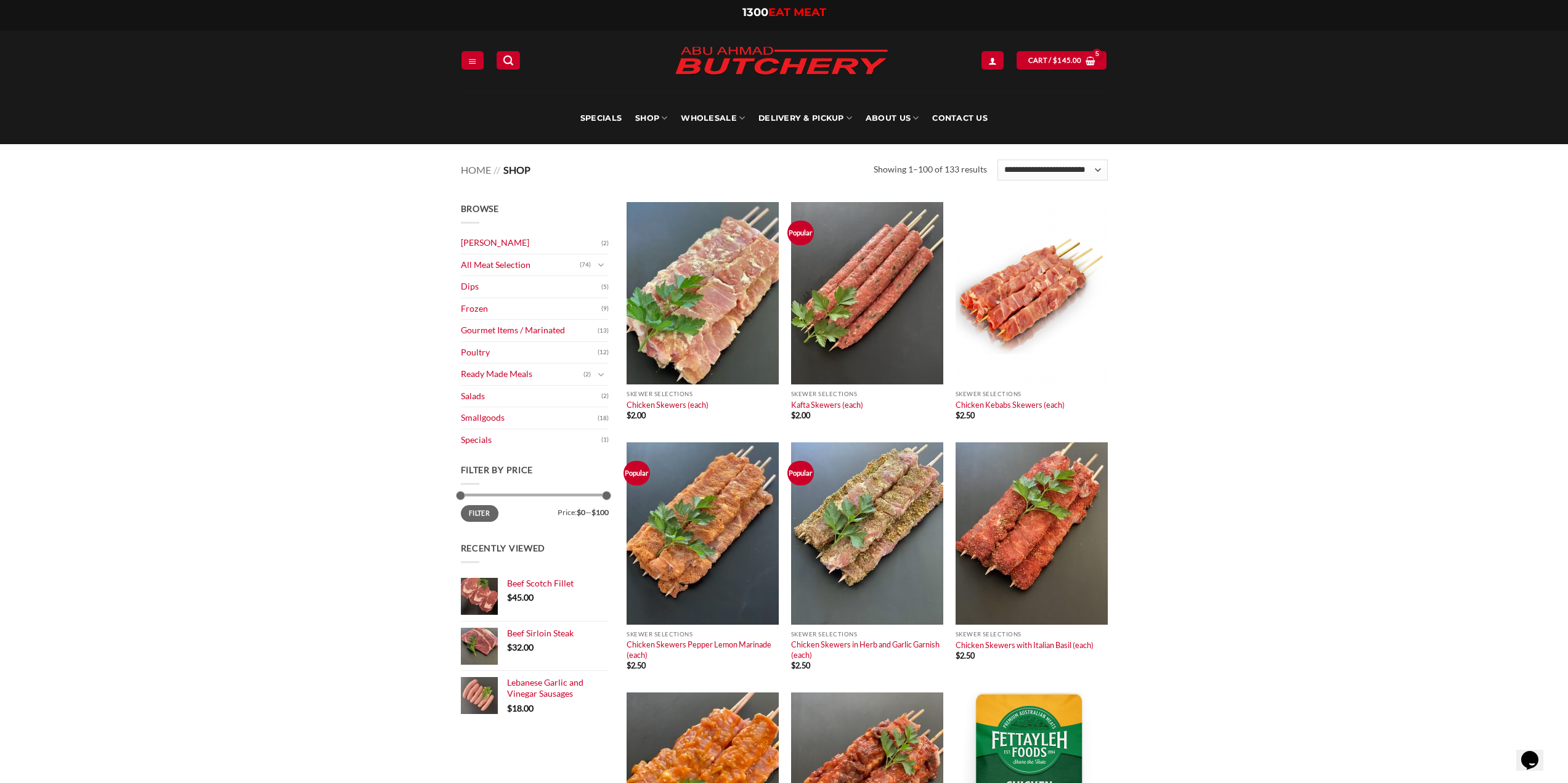
click at [478, 204] on span "Browse" at bounding box center [480, 208] width 38 height 10
click at [500, 58] on link "Search" at bounding box center [509, 60] width 23 height 18
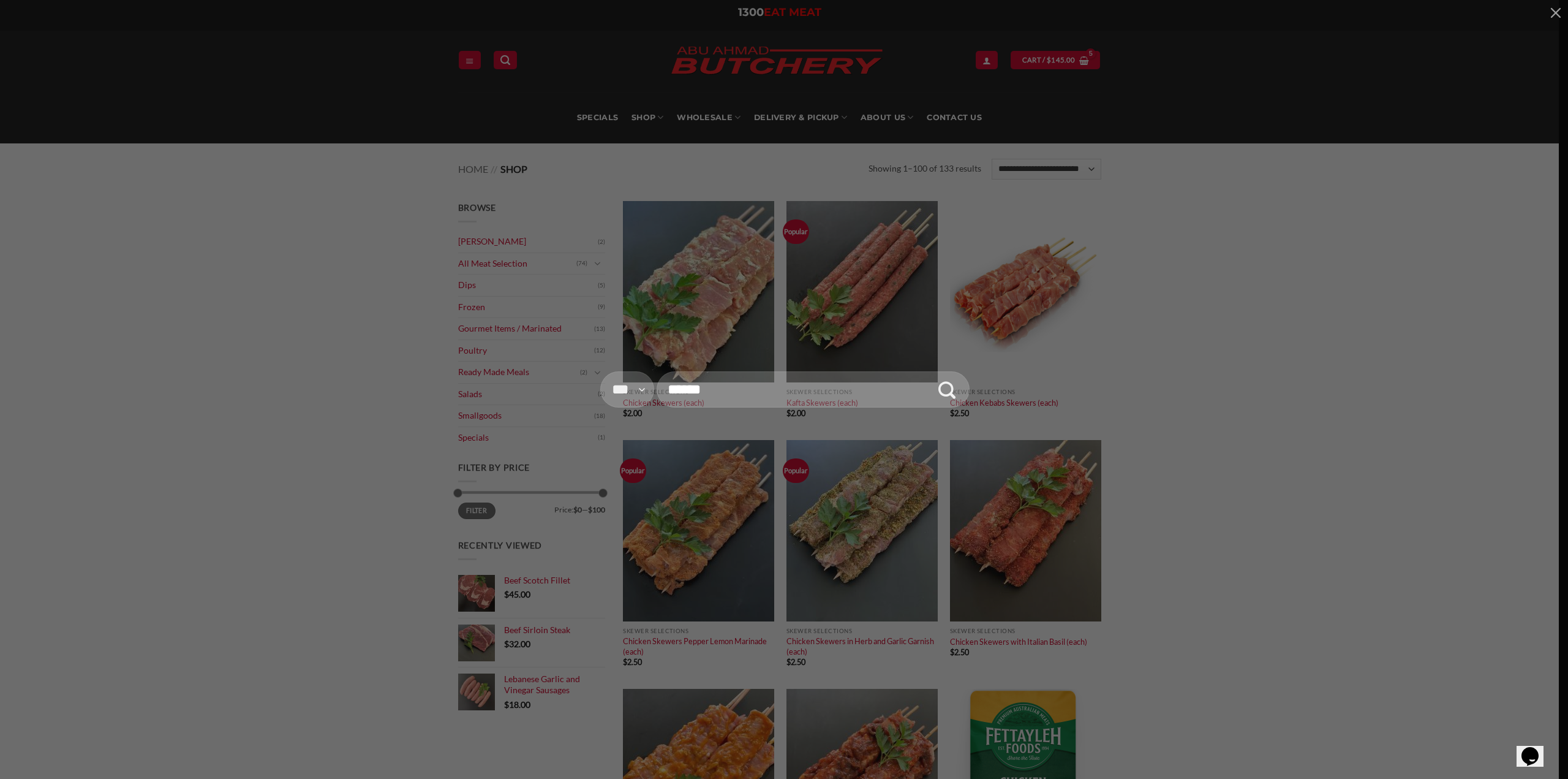
click at [698, 394] on input "Search for:" at bounding box center [813, 390] width 313 height 36
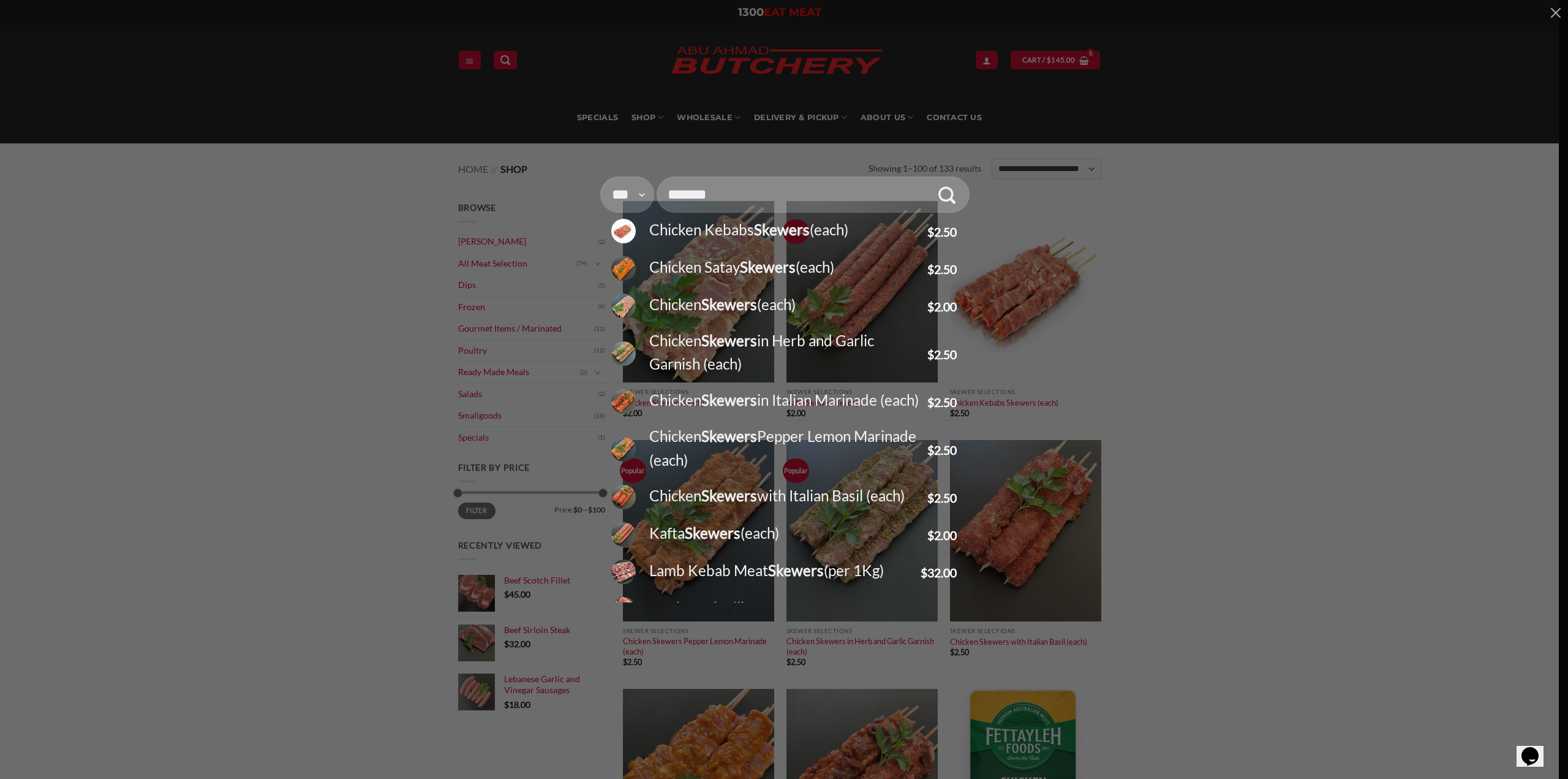
type input "*******"
click at [882, 173] on div "**********" at bounding box center [784, 389] width 1568 height 779
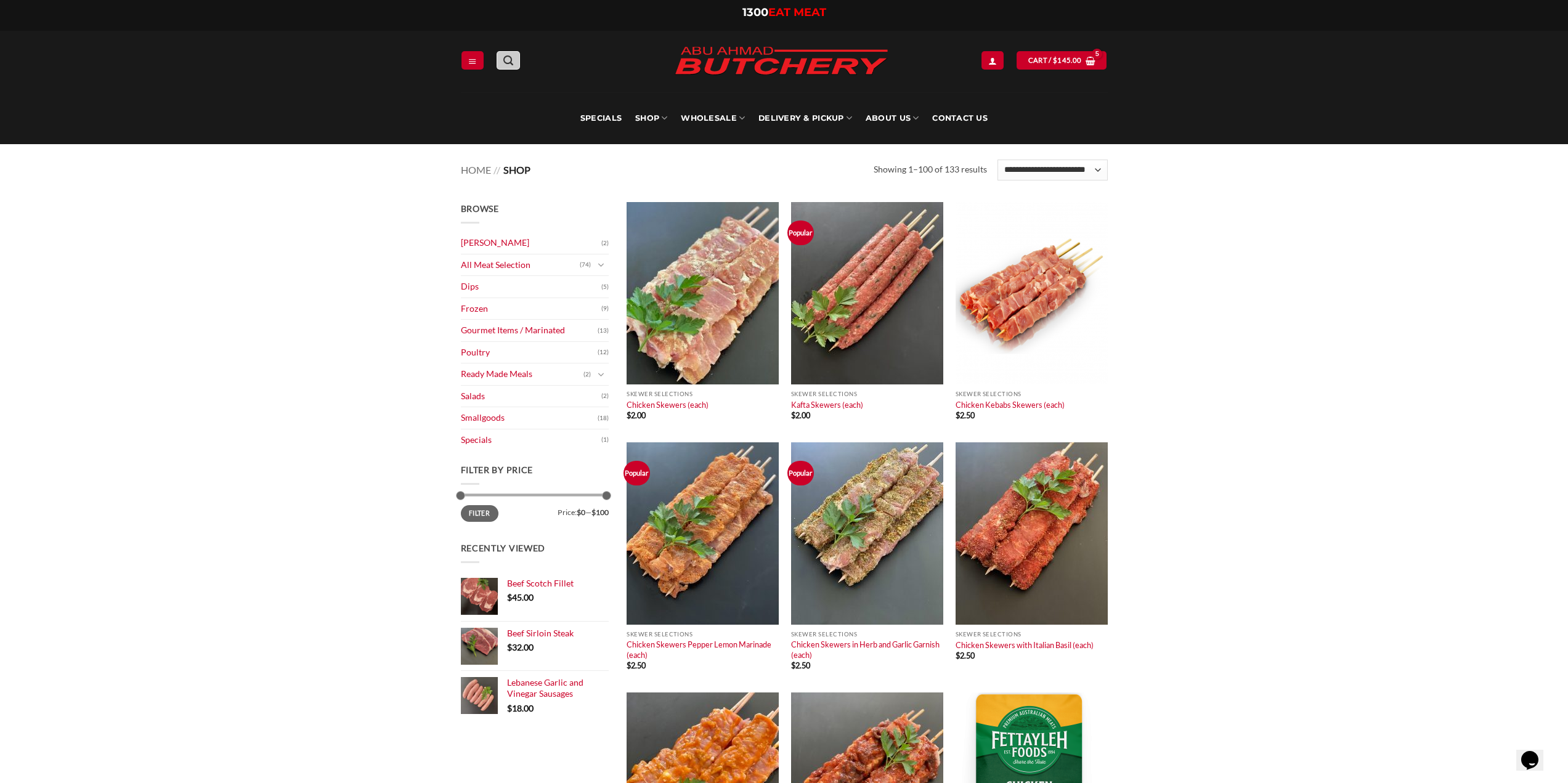
click at [505, 56] on icon "Search" at bounding box center [508, 61] width 10 height 12
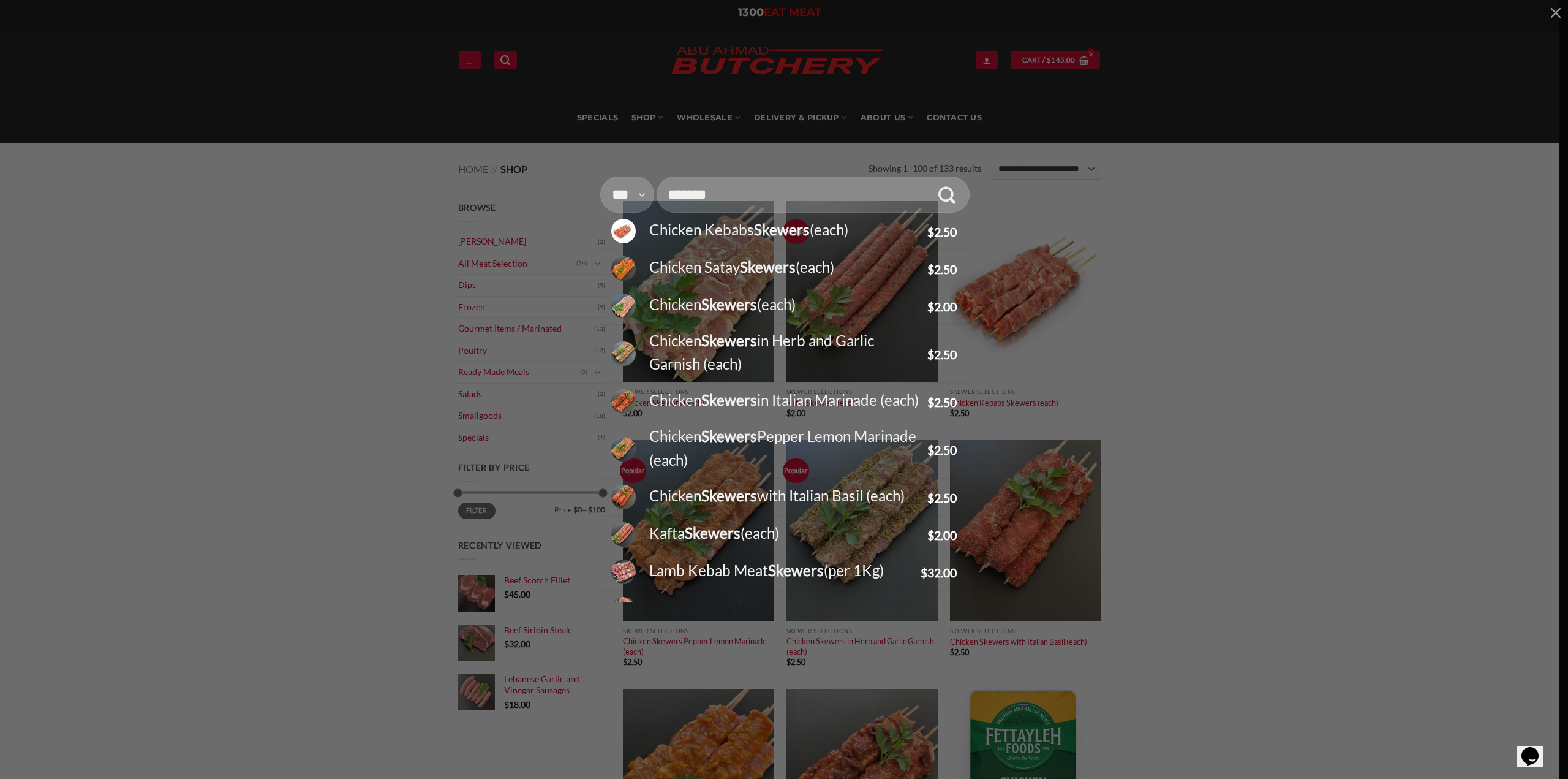
click at [929, 176] on button "Submit" at bounding box center [947, 195] width 36 height 36
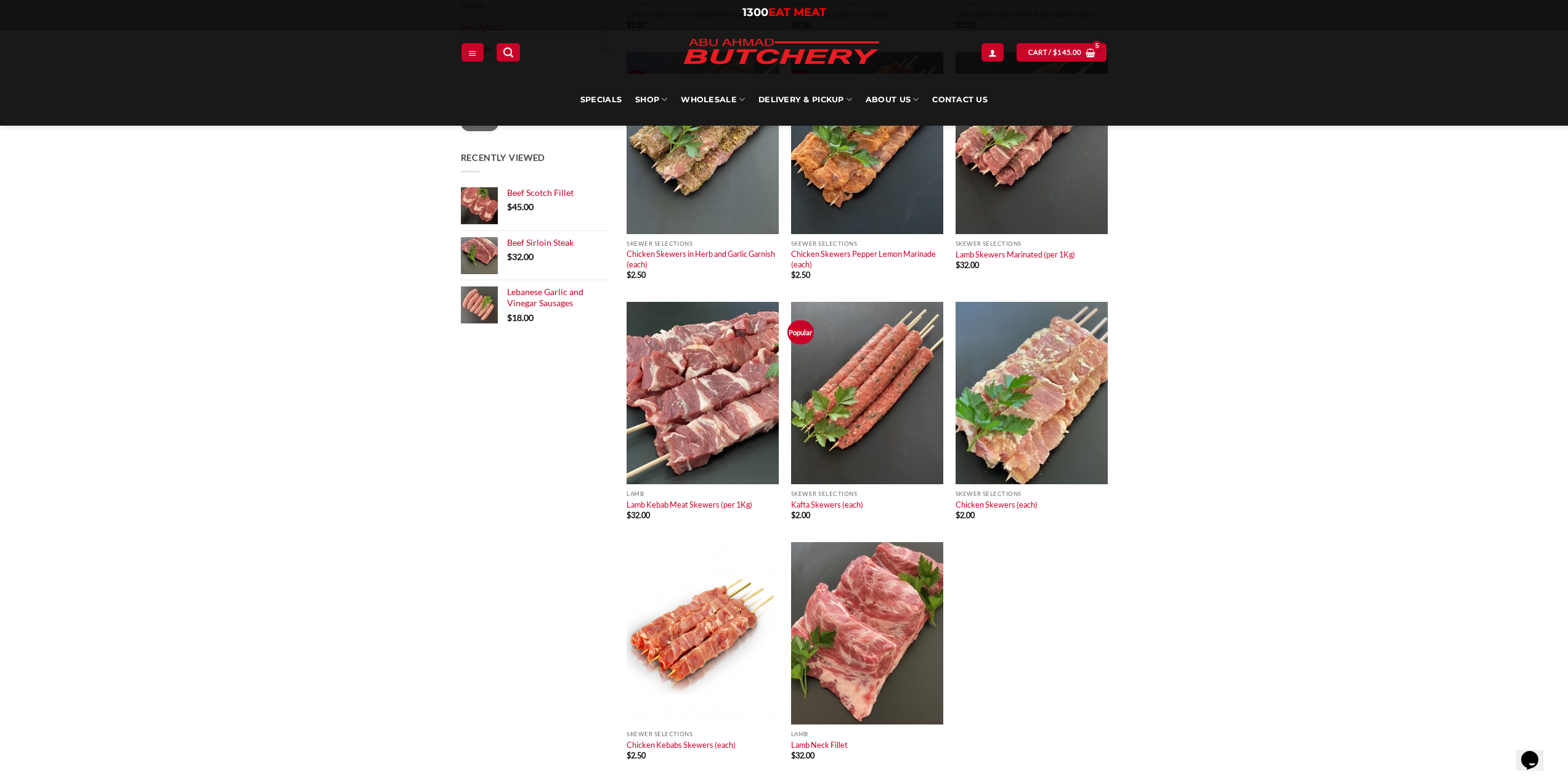
scroll to position [431, 0]
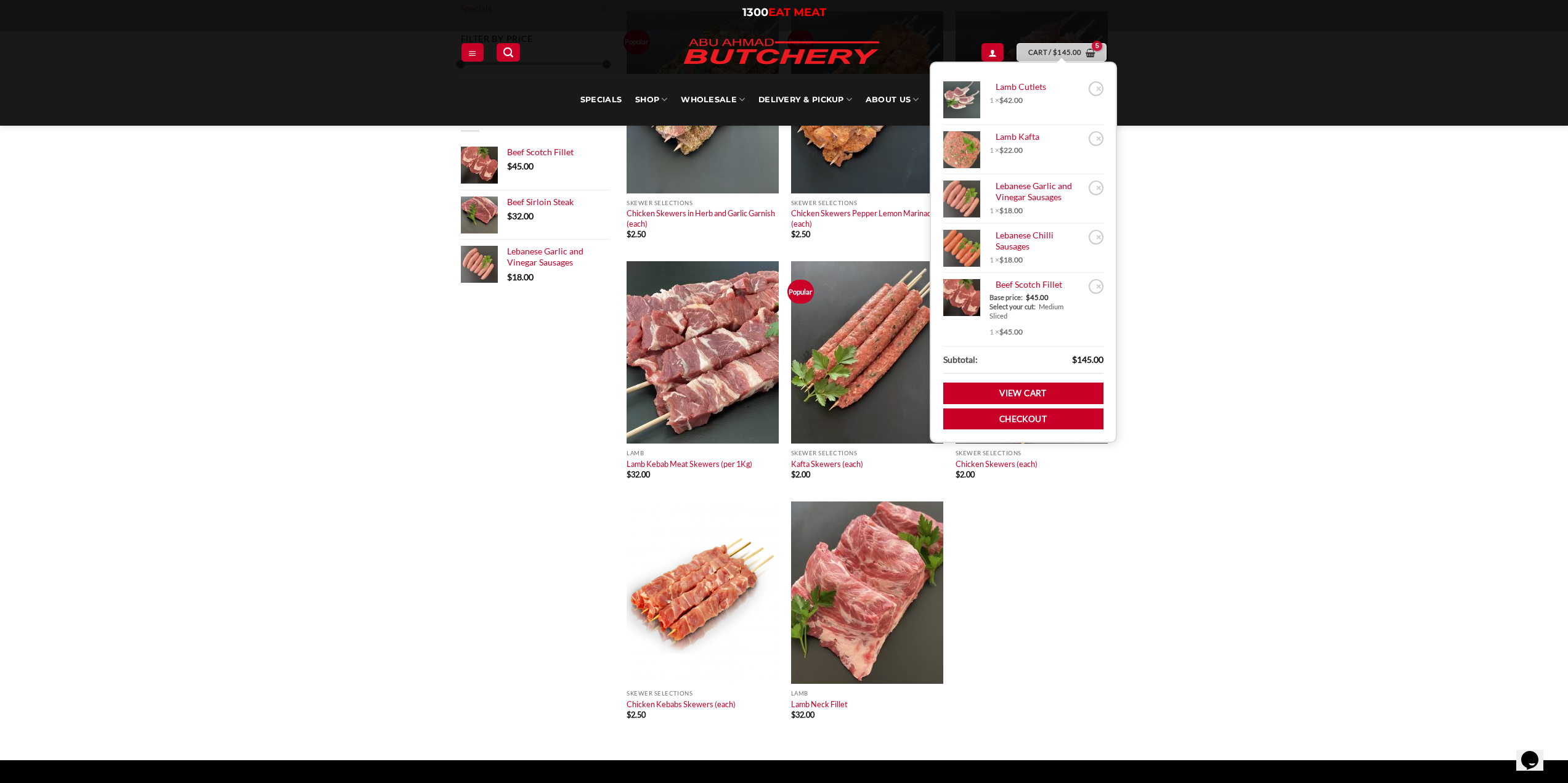
click at [1064, 48] on bdi "$ 145.00" at bounding box center [1067, 52] width 29 height 8
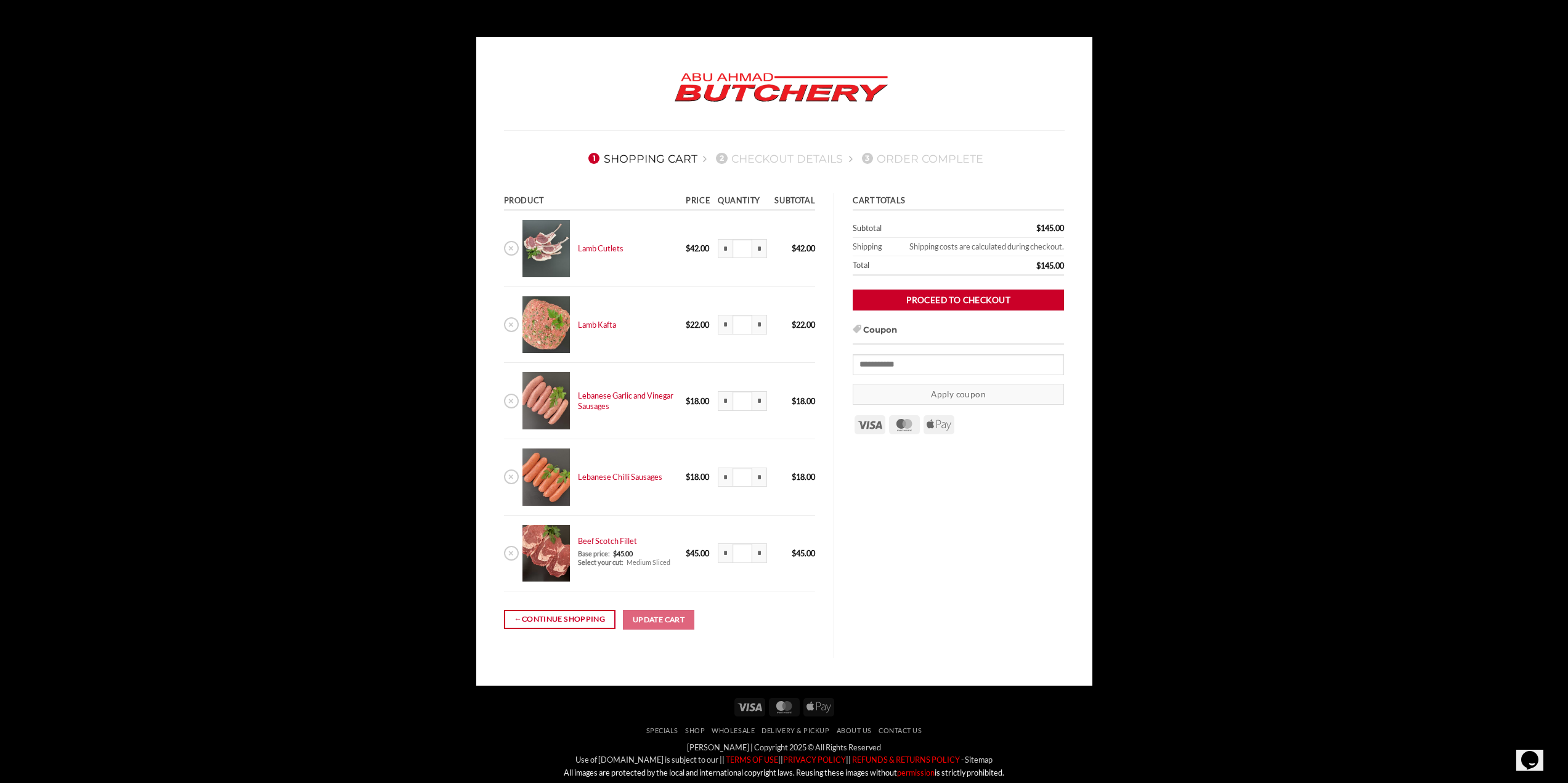
click at [1326, 387] on body "1 Shopping Cart 2 Checkout details 3 Order Complete Product Price Quantity Subt…" at bounding box center [784, 439] width 1568 height 806
drag, startPoint x: 901, startPoint y: 124, endPoint x: 886, endPoint y: 109, distance: 21.2
